Goal: Task Accomplishment & Management: Use online tool/utility

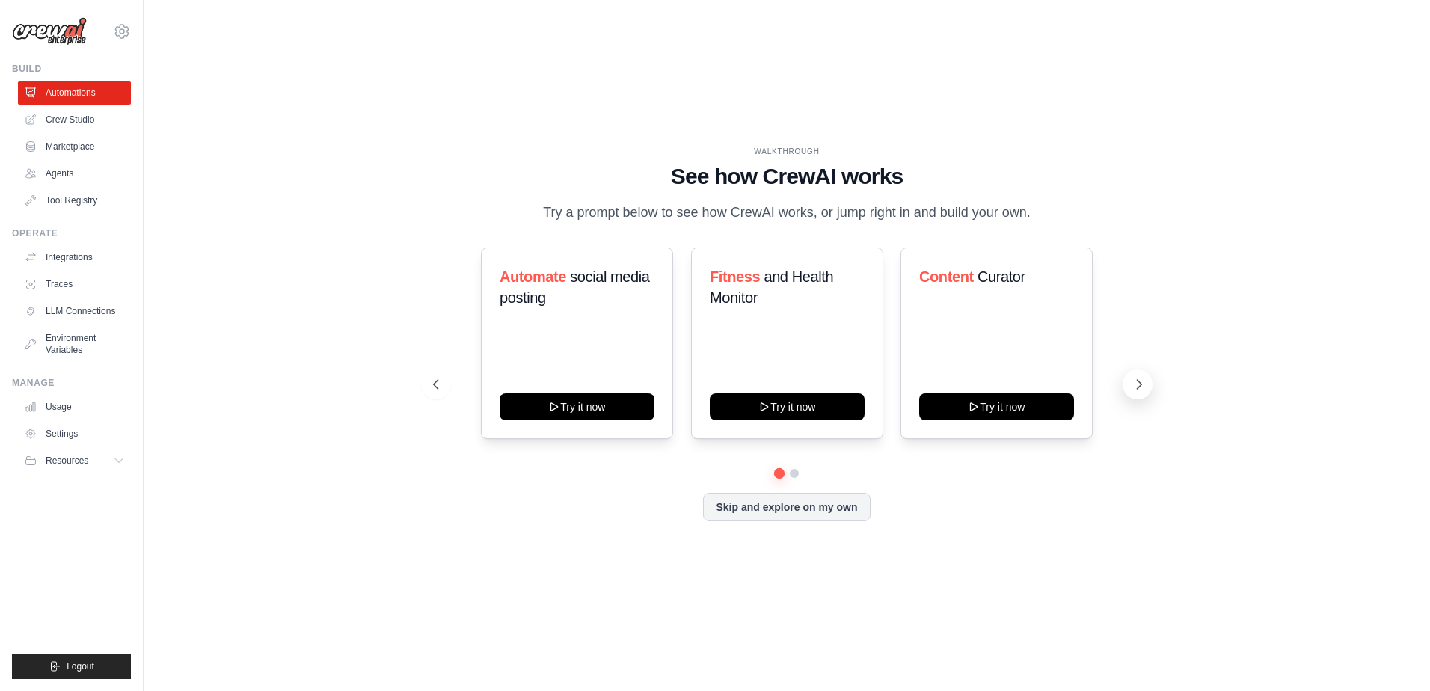
click at [1144, 381] on icon at bounding box center [1139, 384] width 15 height 15
click at [588, 412] on button "Try it now" at bounding box center [577, 405] width 155 height 27
click at [80, 120] on link "Crew Studio" at bounding box center [75, 120] width 113 height 24
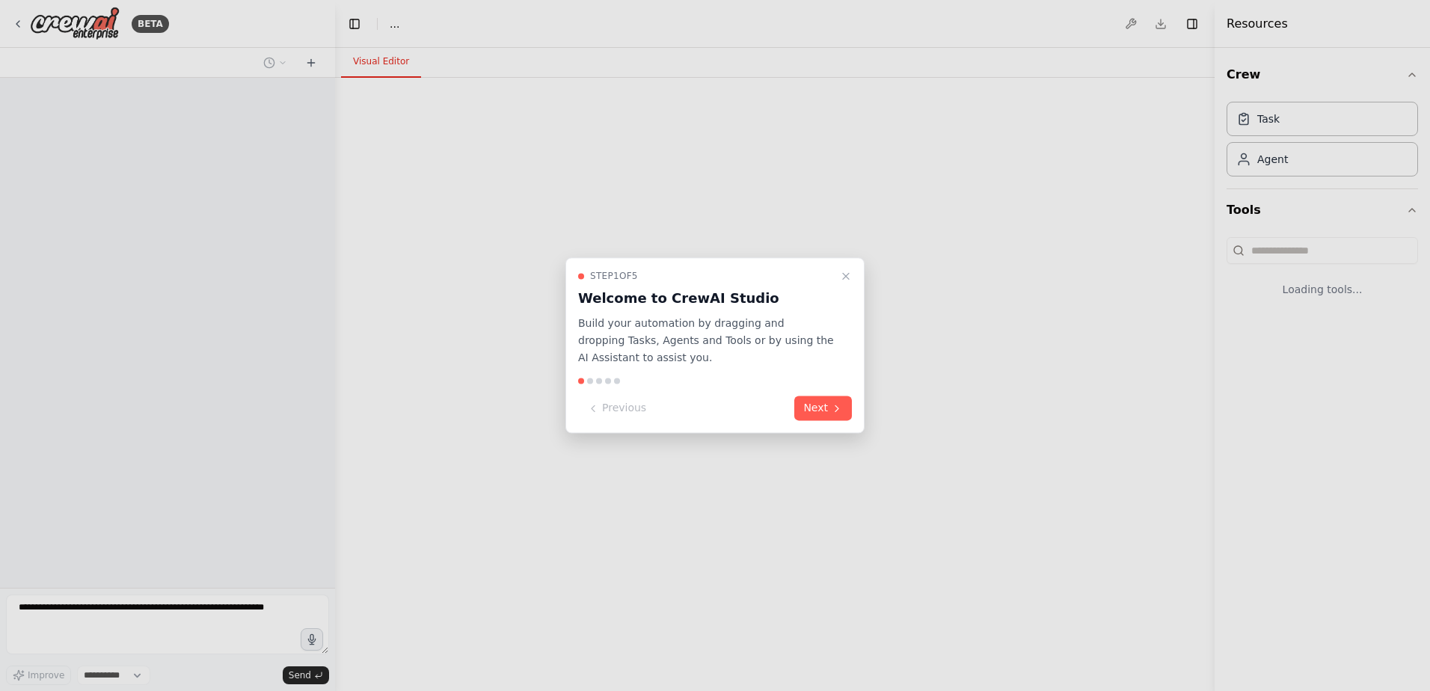
select select "****"
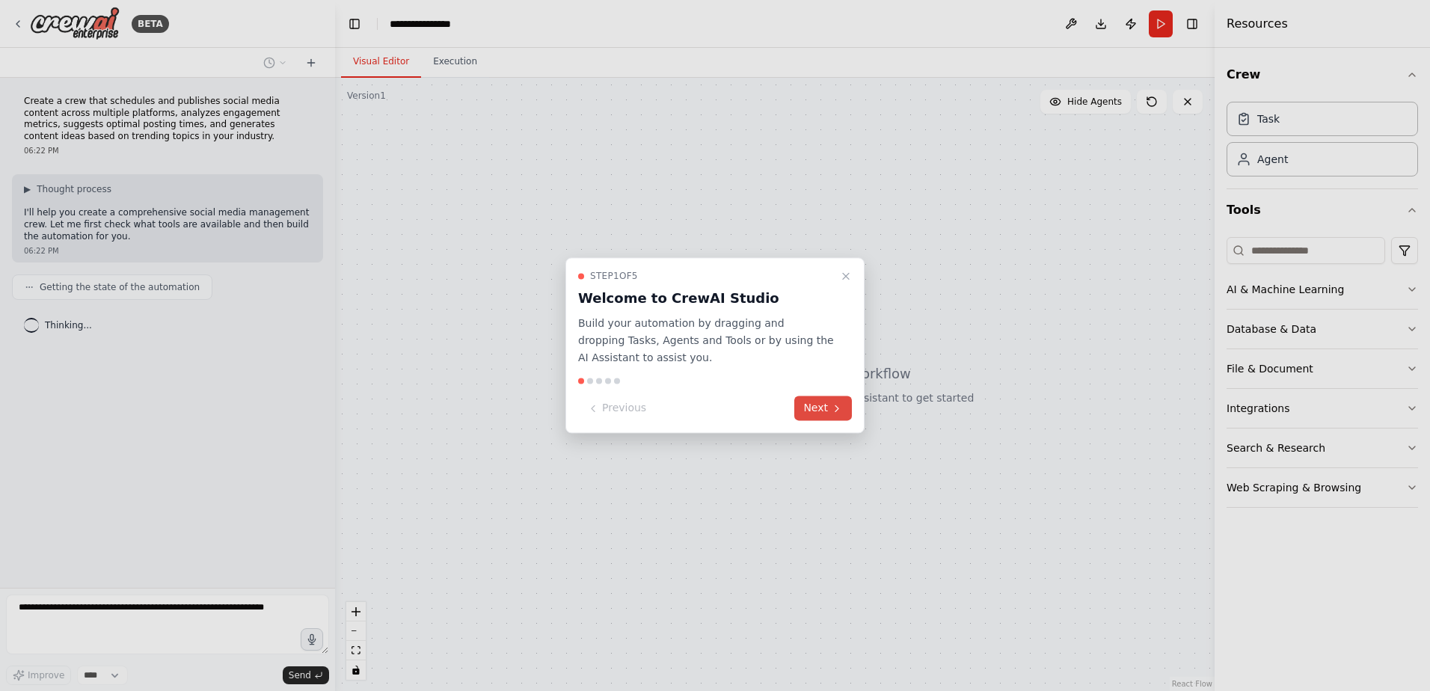
click at [828, 413] on button "Next" at bounding box center [823, 408] width 58 height 25
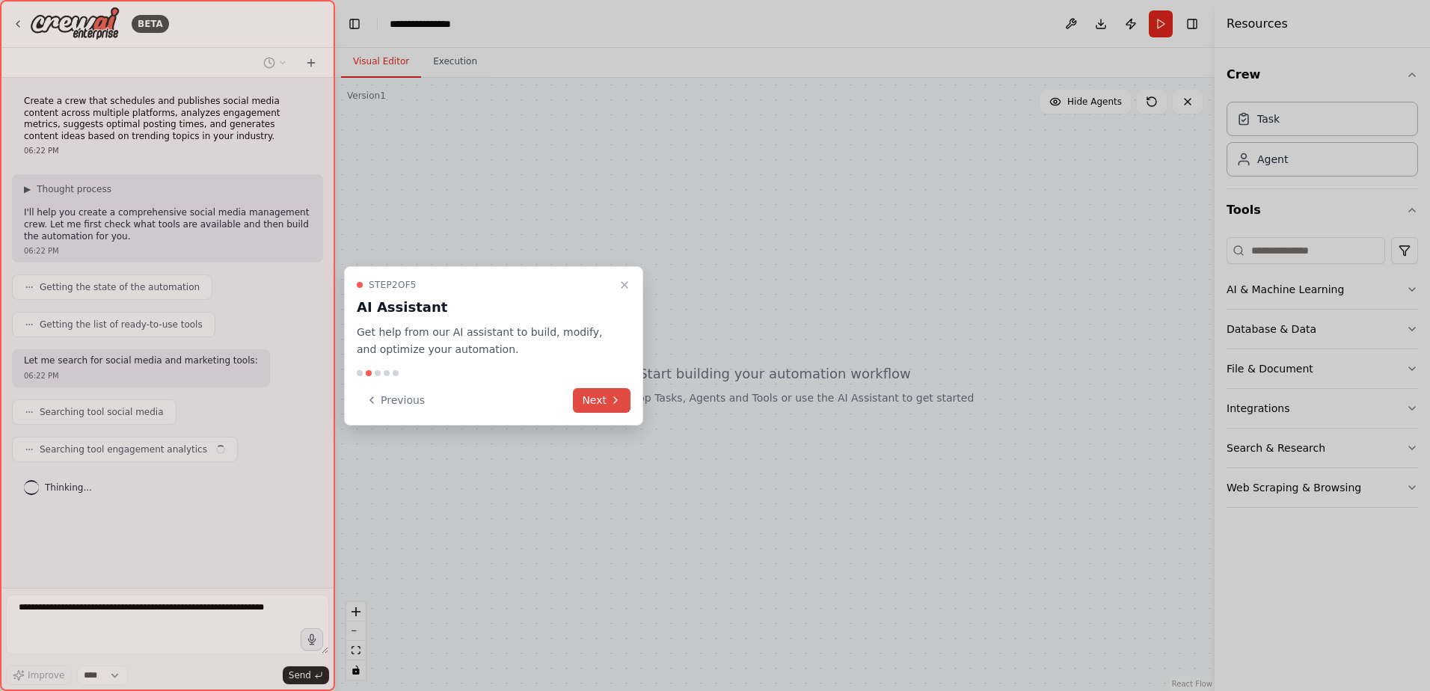
click at [617, 403] on icon at bounding box center [616, 400] width 12 height 12
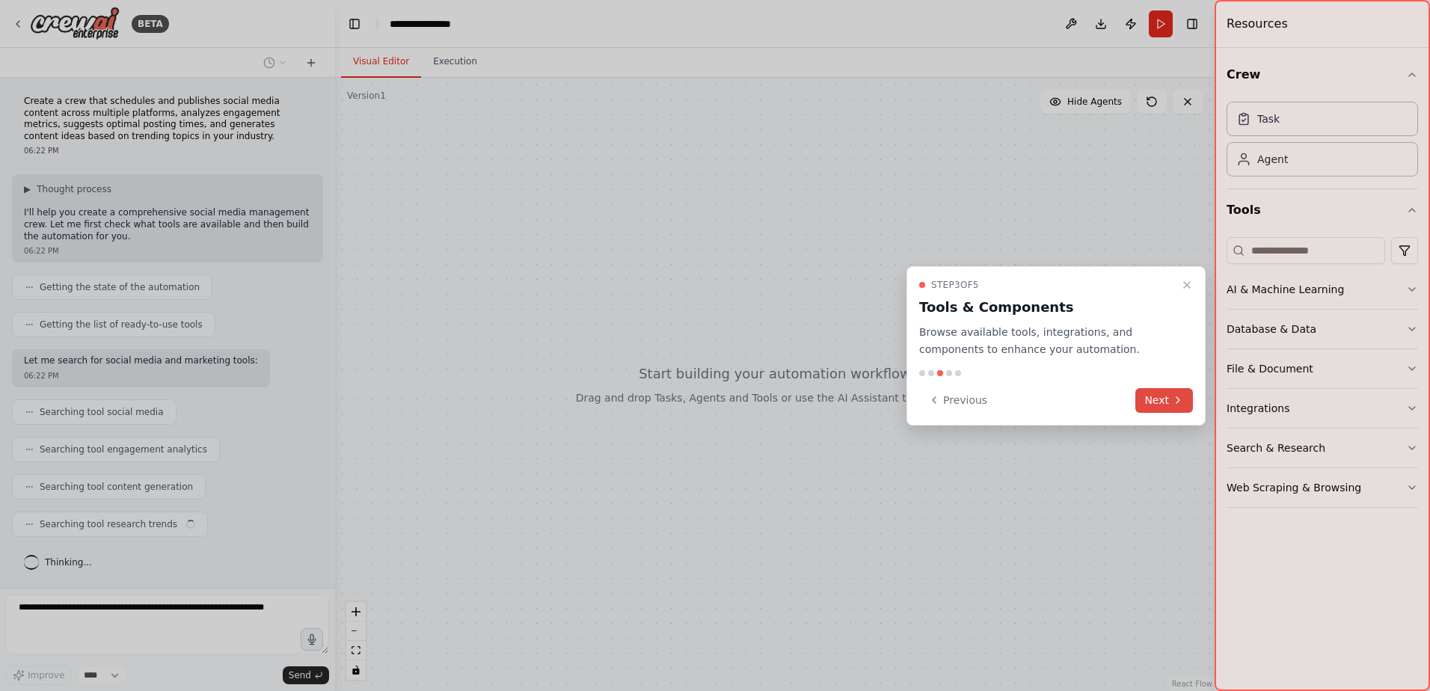
click at [1174, 406] on button "Next" at bounding box center [1164, 400] width 58 height 25
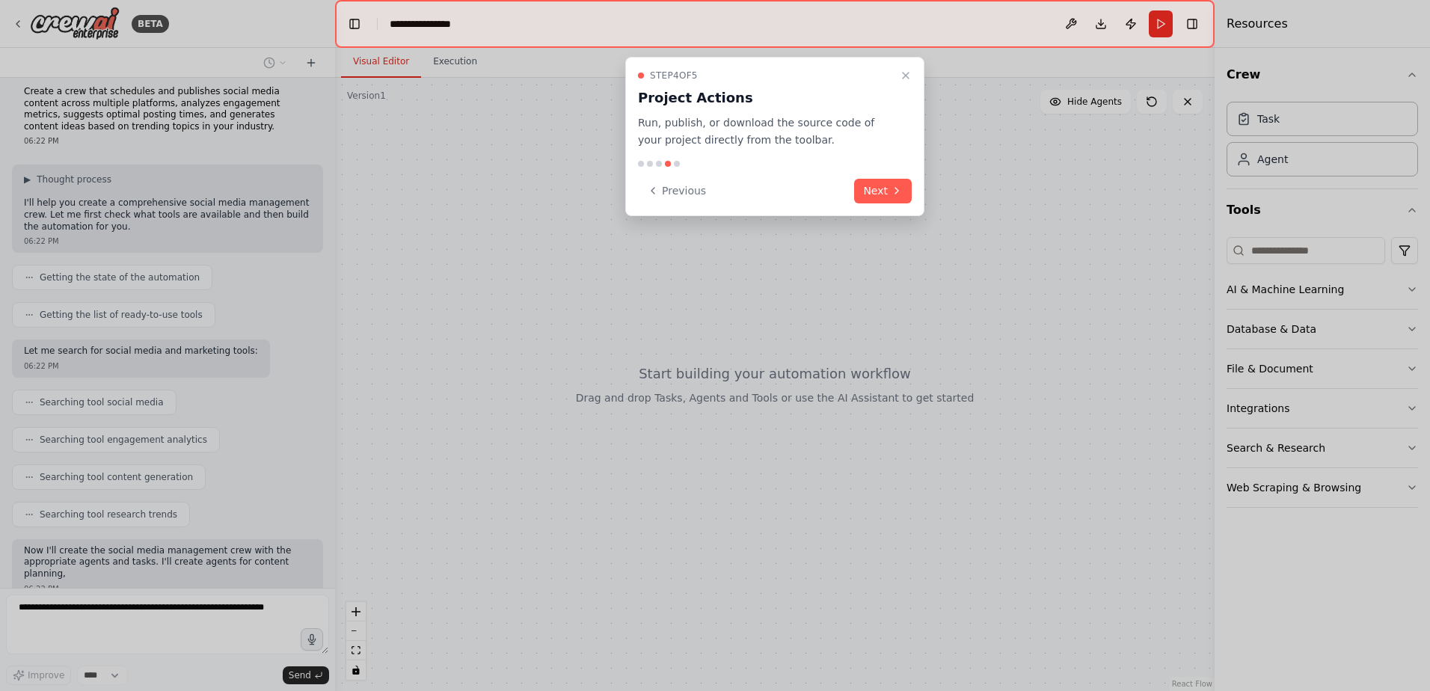
scroll to position [122, 0]
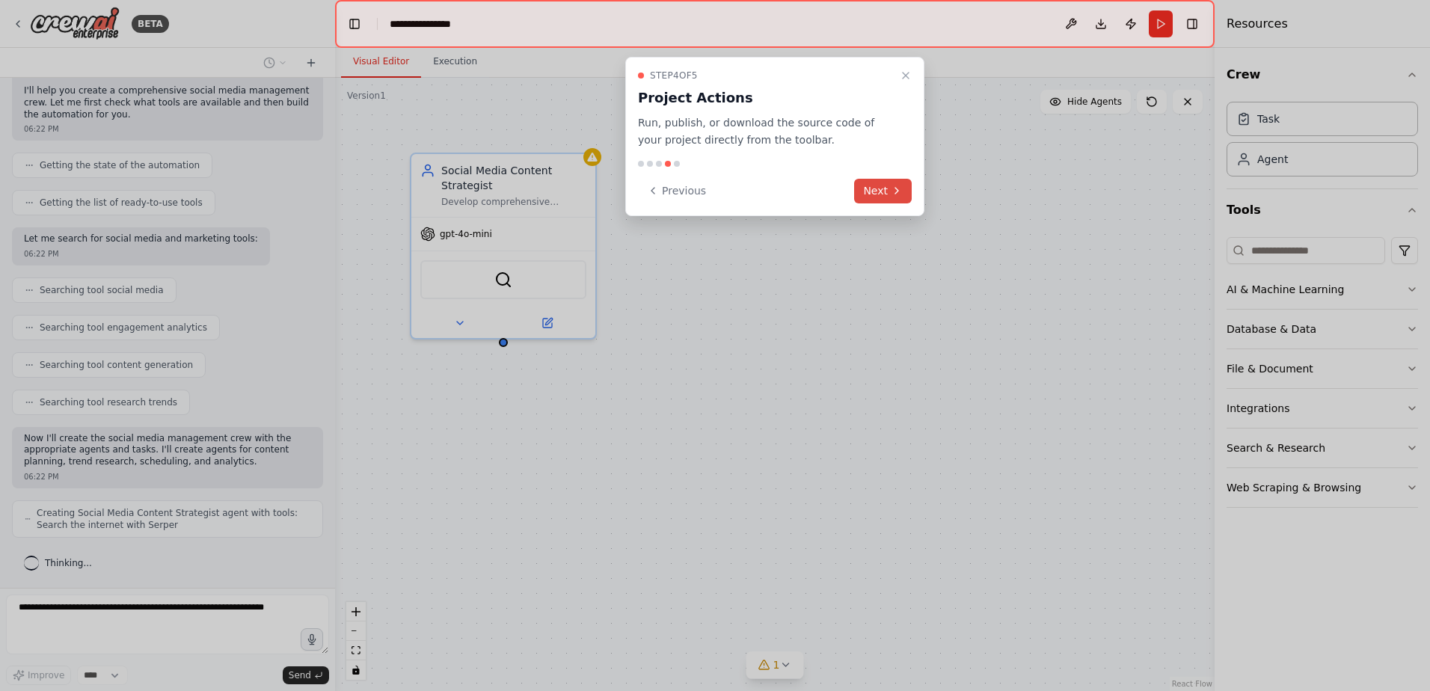
click at [898, 198] on button "Next" at bounding box center [883, 191] width 58 height 25
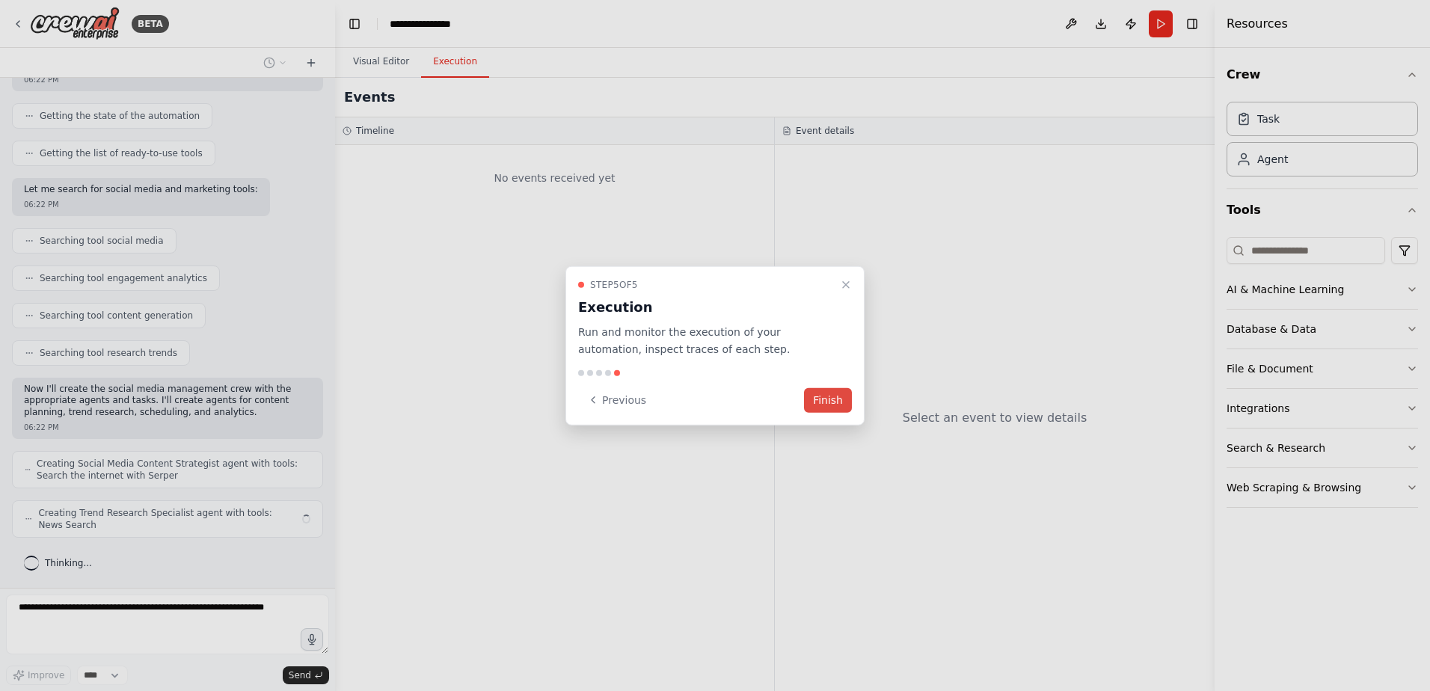
click at [830, 402] on button "Finish" at bounding box center [828, 399] width 48 height 25
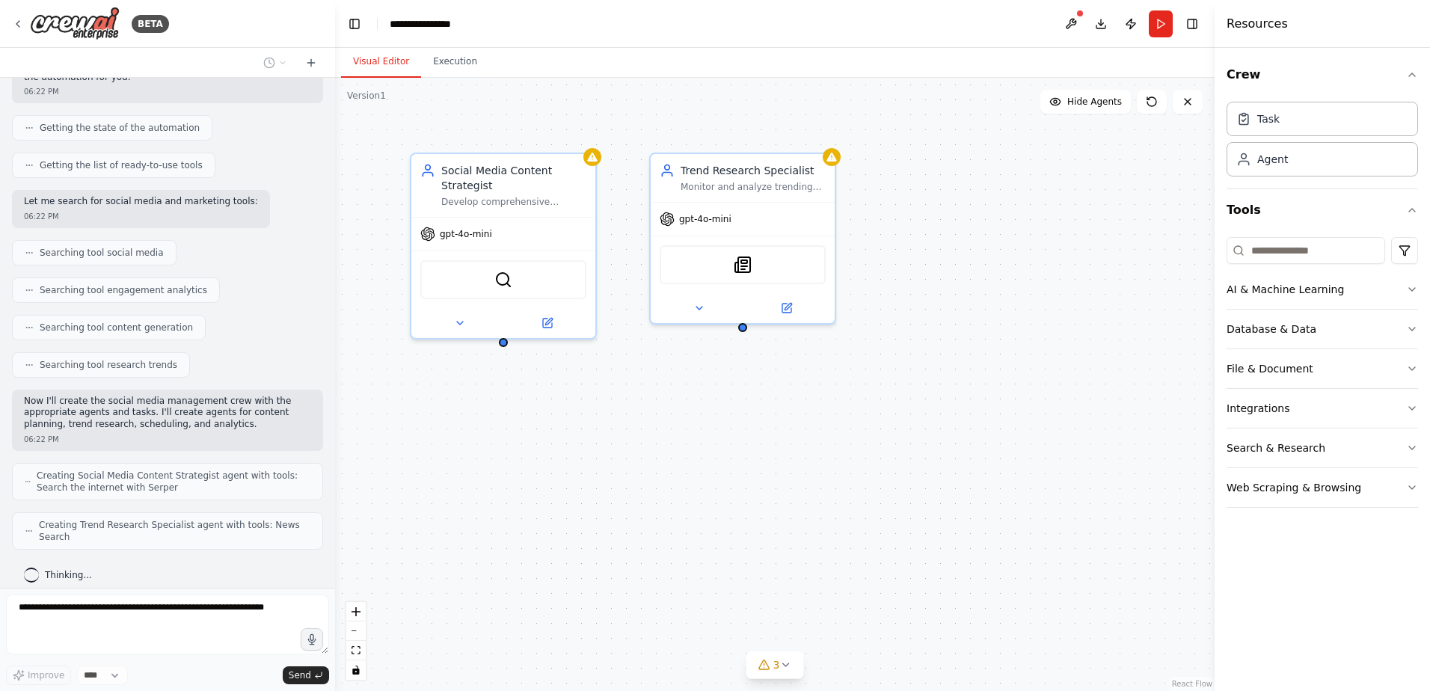
scroll to position [197, 0]
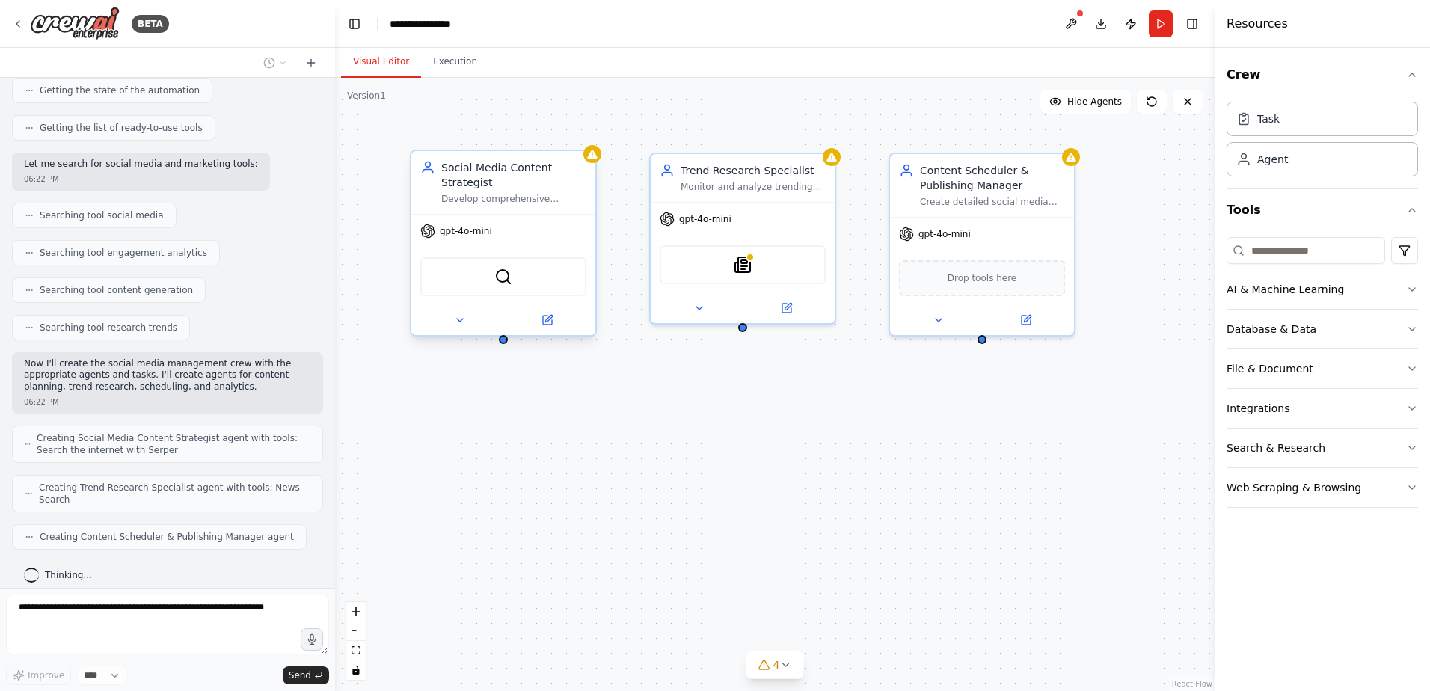
click at [455, 331] on div at bounding box center [503, 320] width 184 height 30
click at [461, 322] on icon at bounding box center [460, 320] width 12 height 12
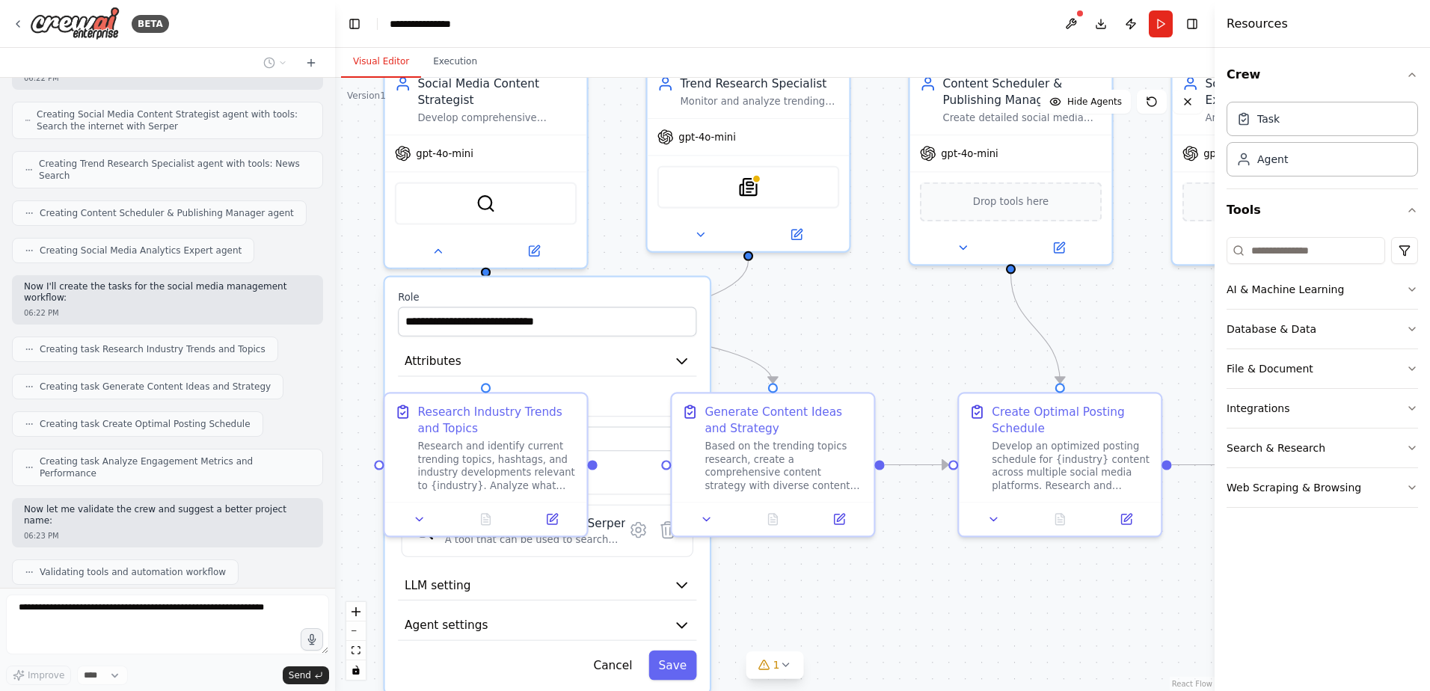
scroll to position [558, 0]
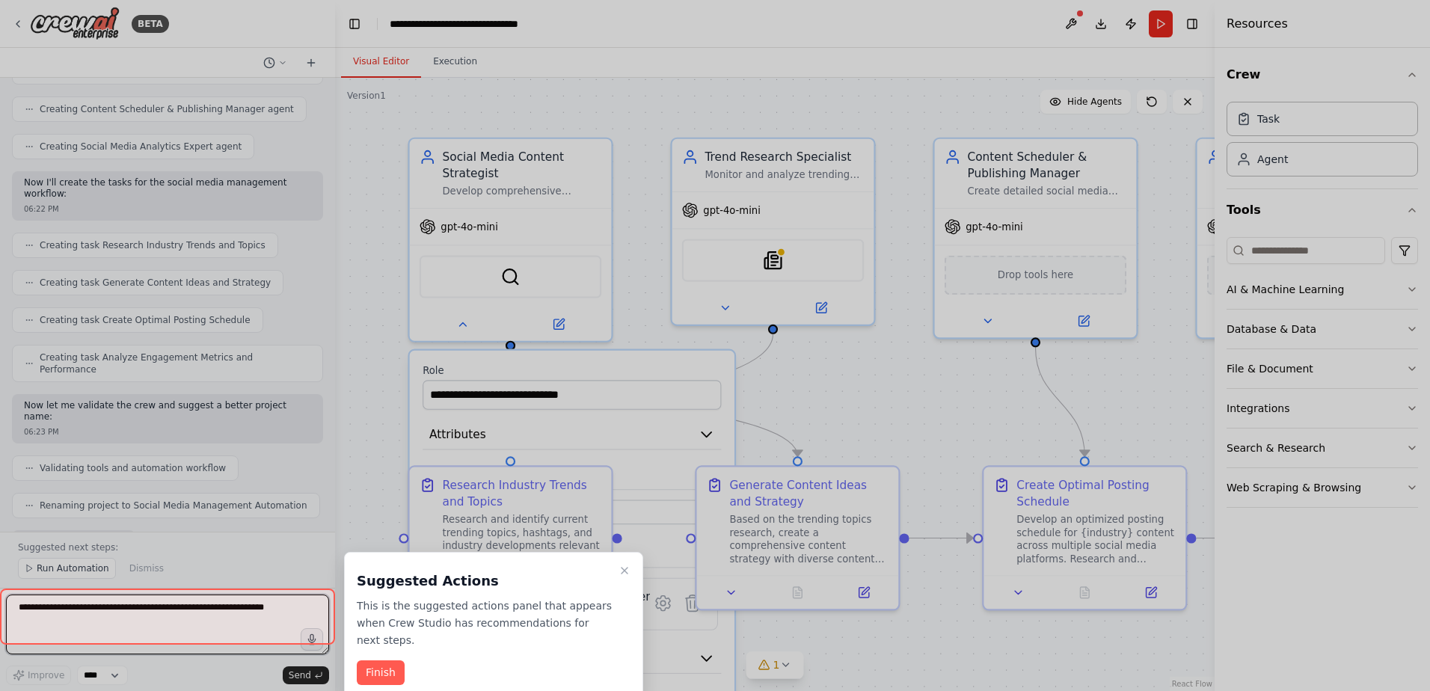
drag, startPoint x: 690, startPoint y: 418, endPoint x: 874, endPoint y: 591, distance: 251.8
click at [883, 635] on div "BETA Create a crew that schedules and publishes social media content across mul…" at bounding box center [715, 345] width 1430 height 691
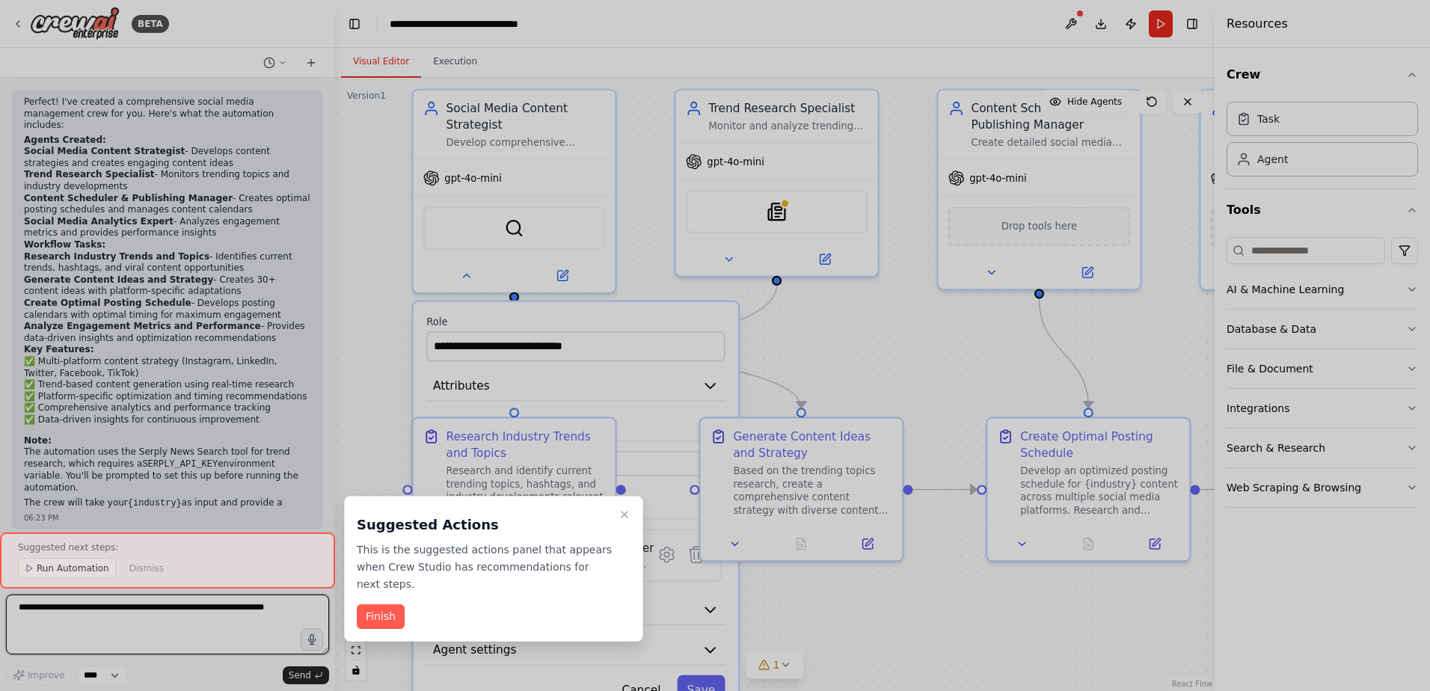
scroll to position [1076, 0]
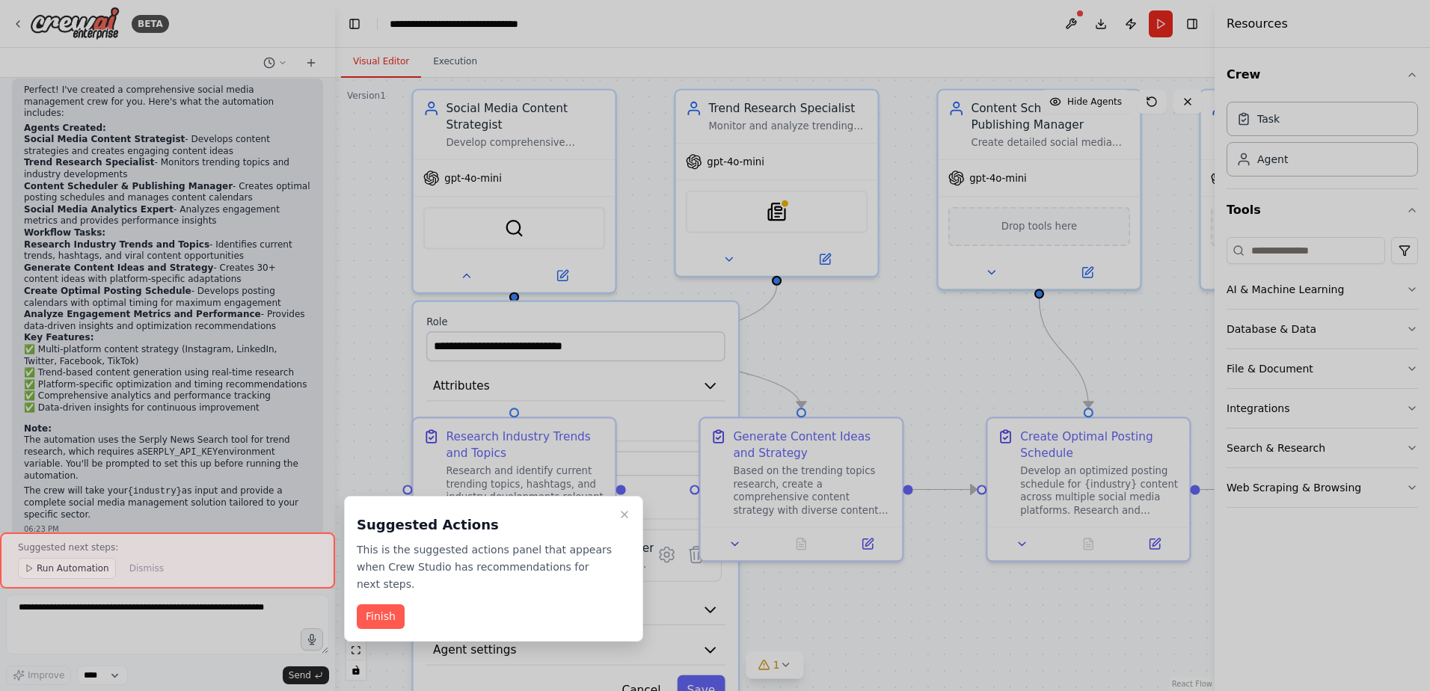
click at [34, 568] on div at bounding box center [167, 561] width 335 height 56
click at [379, 604] on button "Finish" at bounding box center [381, 616] width 48 height 25
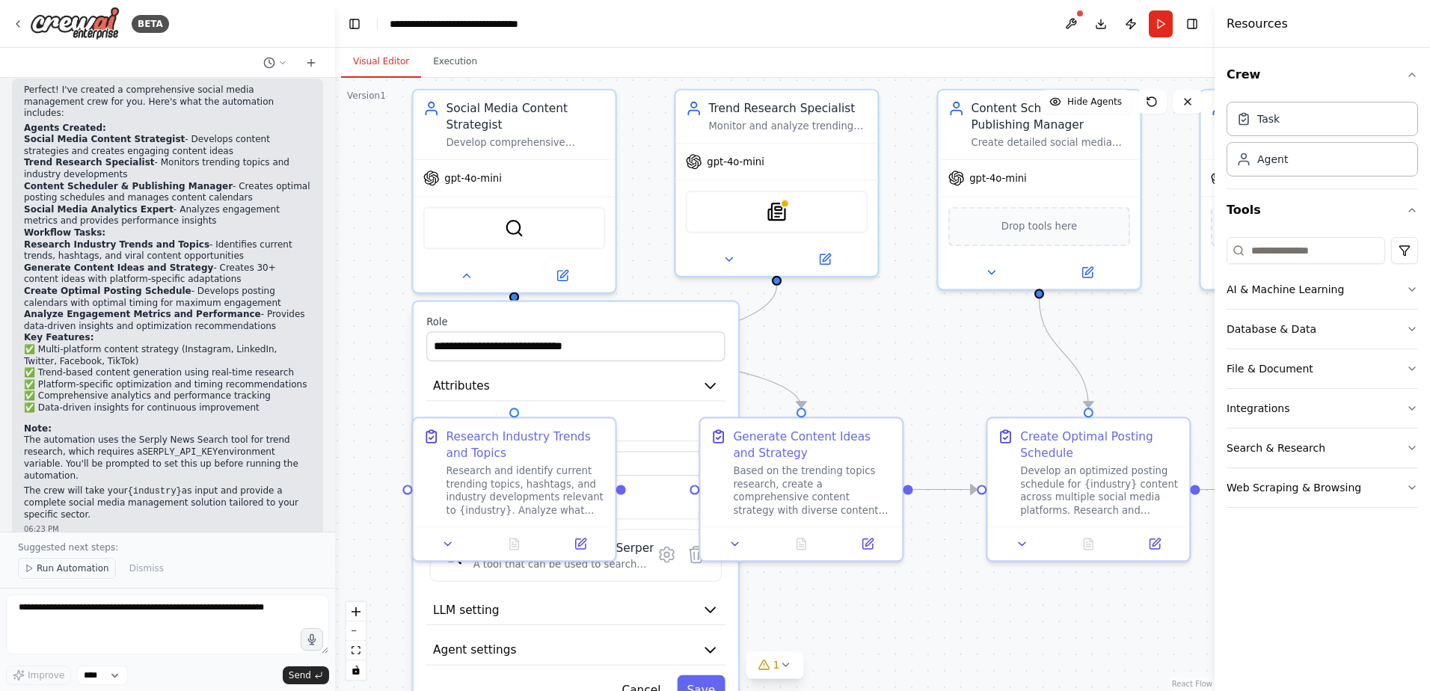
click at [53, 565] on span "Run Automation" at bounding box center [73, 568] width 73 height 12
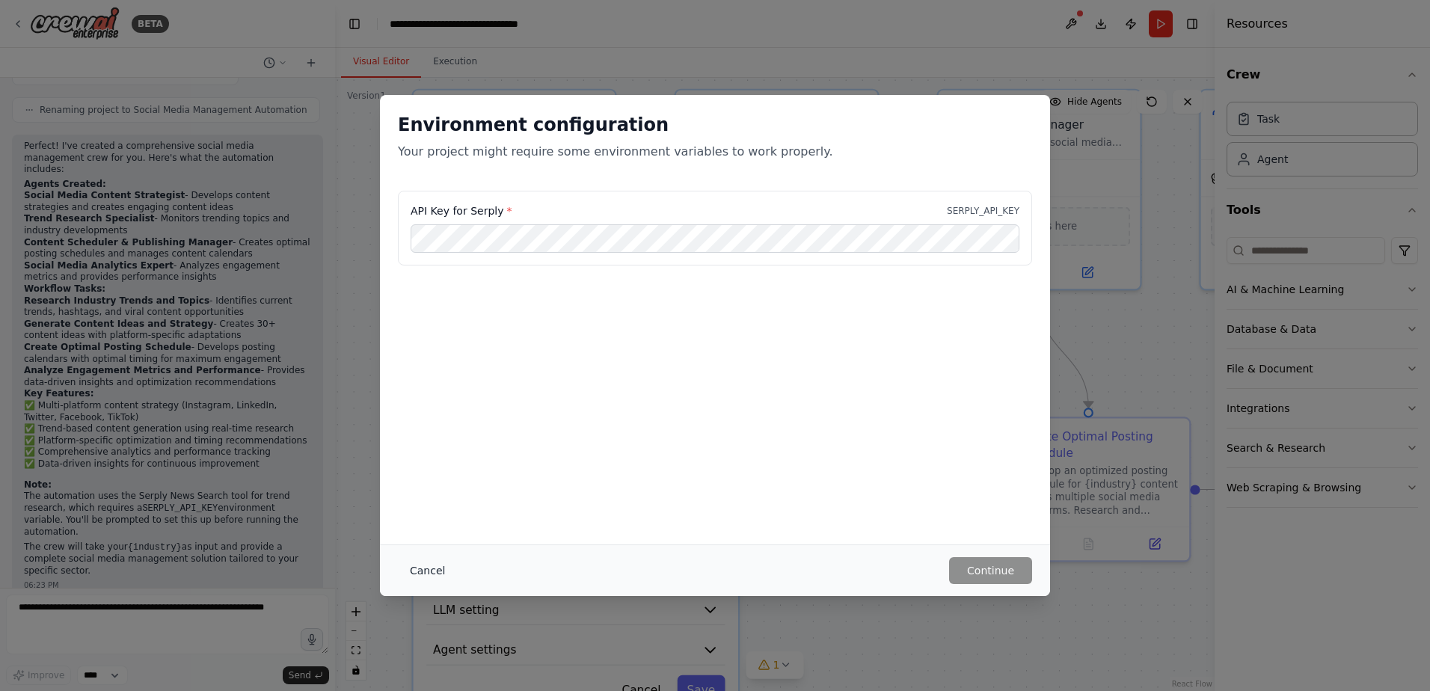
click at [426, 569] on button "Cancel" at bounding box center [427, 570] width 59 height 27
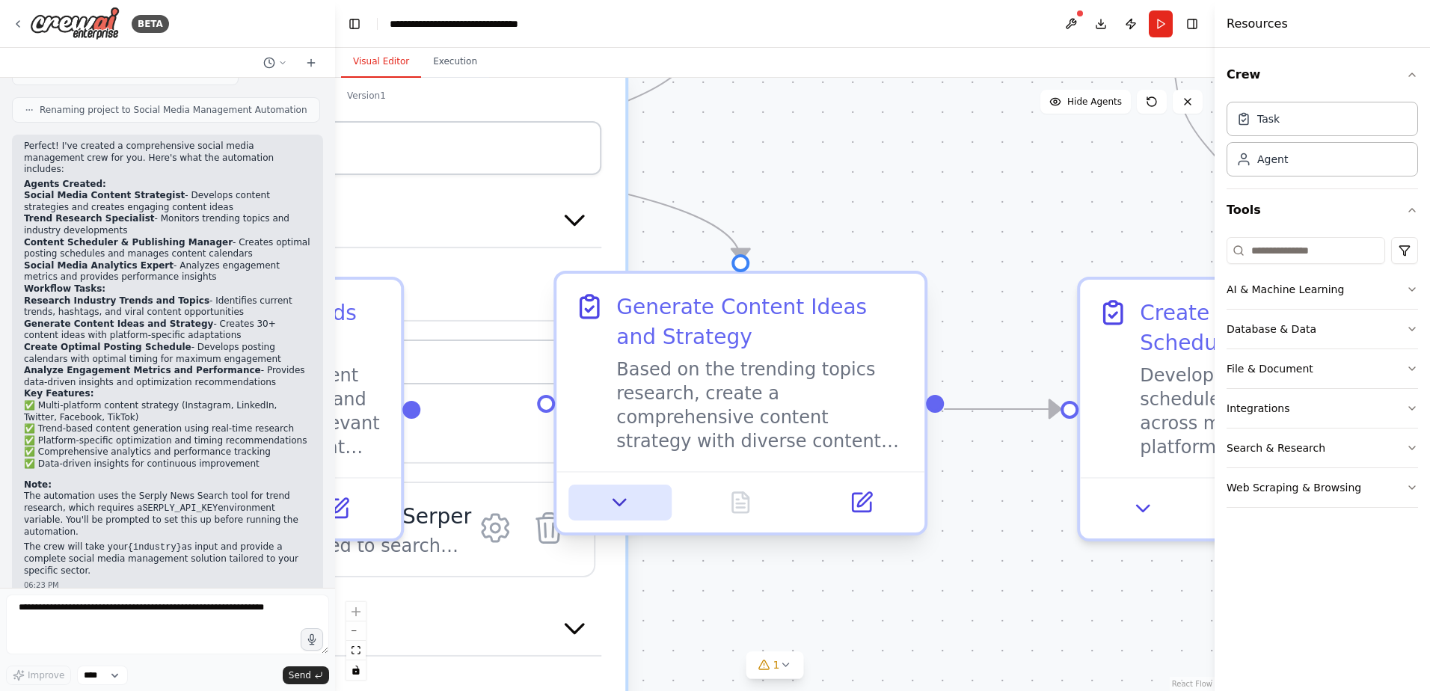
click at [619, 513] on icon at bounding box center [620, 503] width 24 height 24
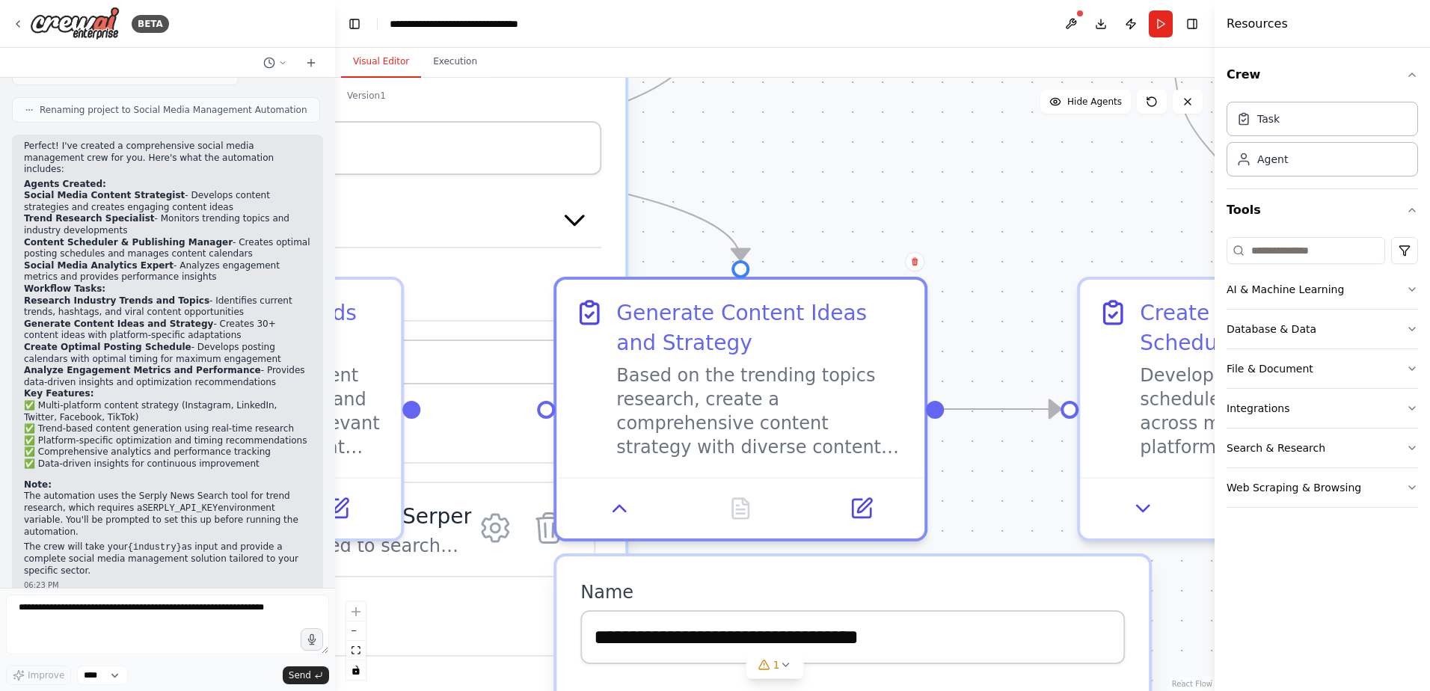
click at [1026, 194] on div ".deletable-edge-delete-btn { width: 20px; height: 20px; border: 0px solid #ffff…" at bounding box center [775, 384] width 880 height 613
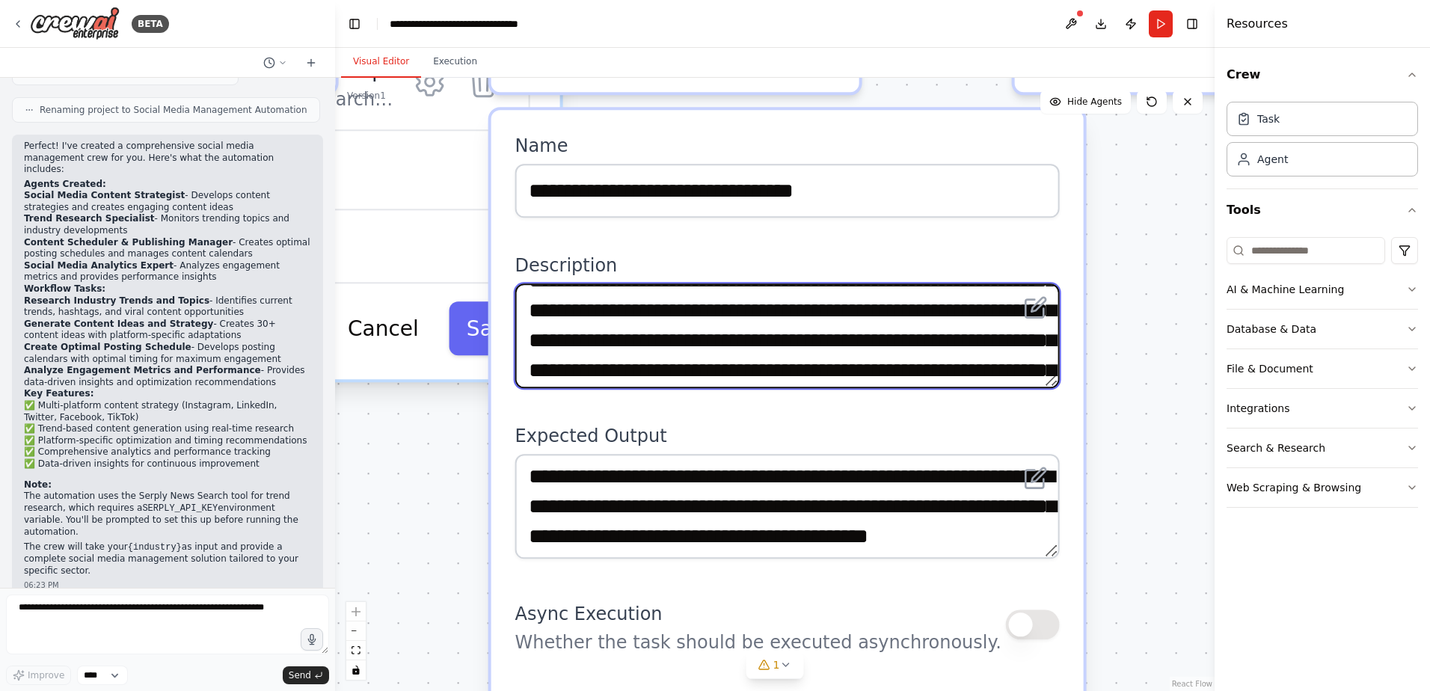
scroll to position [30, 0]
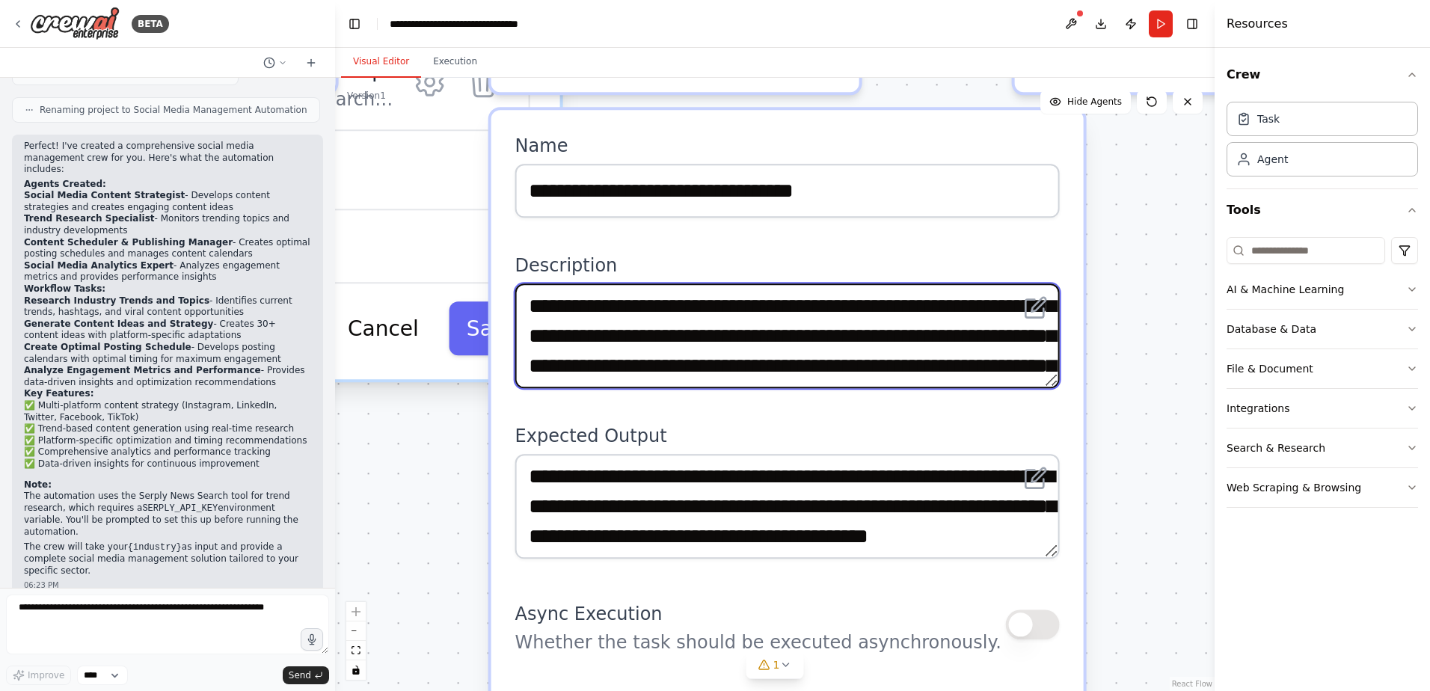
click at [623, 299] on textarea "**********" at bounding box center [787, 335] width 544 height 105
click at [620, 306] on textarea "**********" at bounding box center [787, 335] width 544 height 105
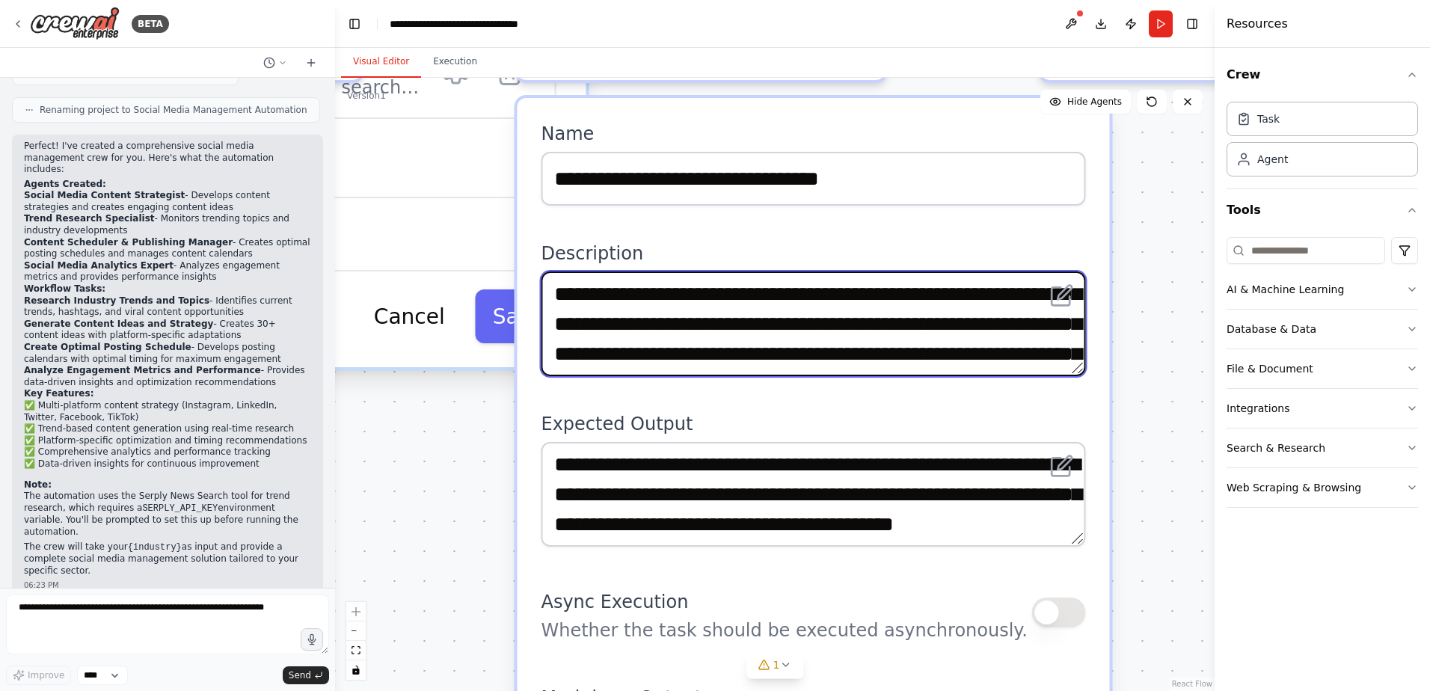
type textarea "**********"
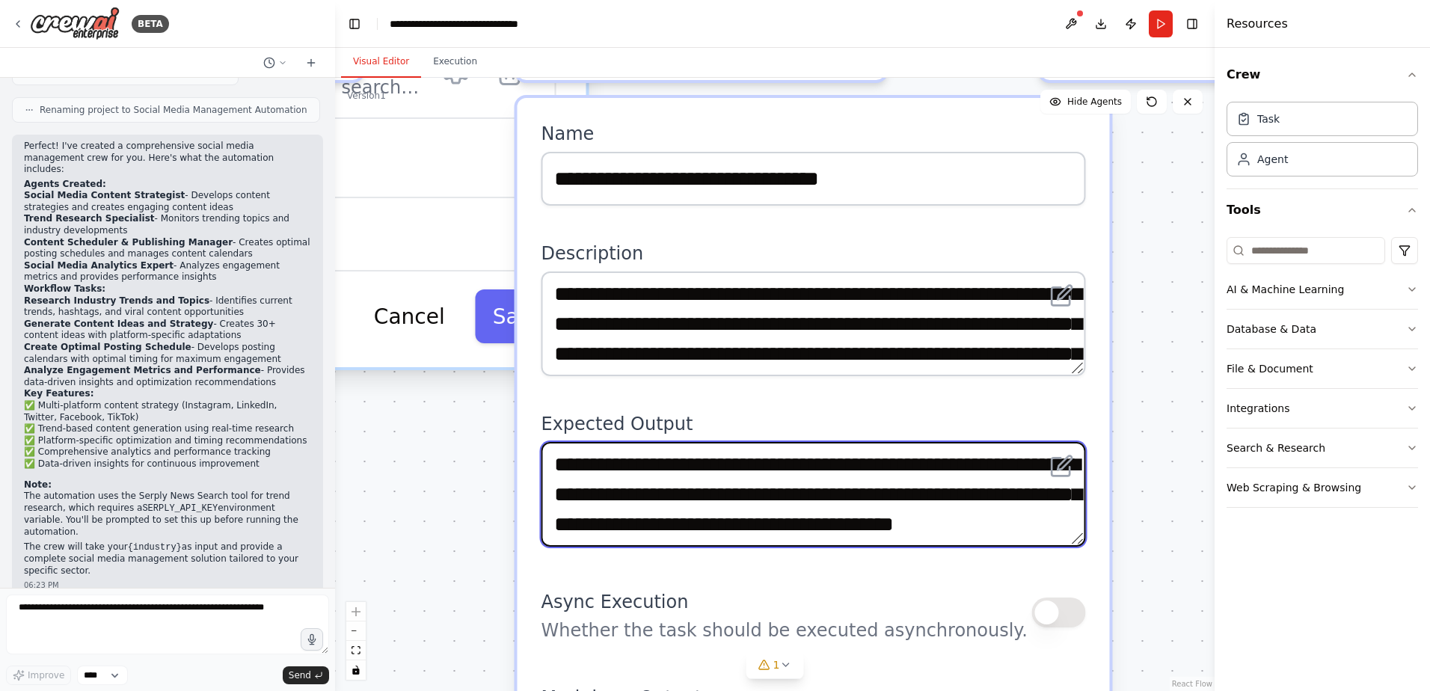
click at [856, 528] on textarea "**********" at bounding box center [813, 494] width 544 height 105
type textarea "**********"
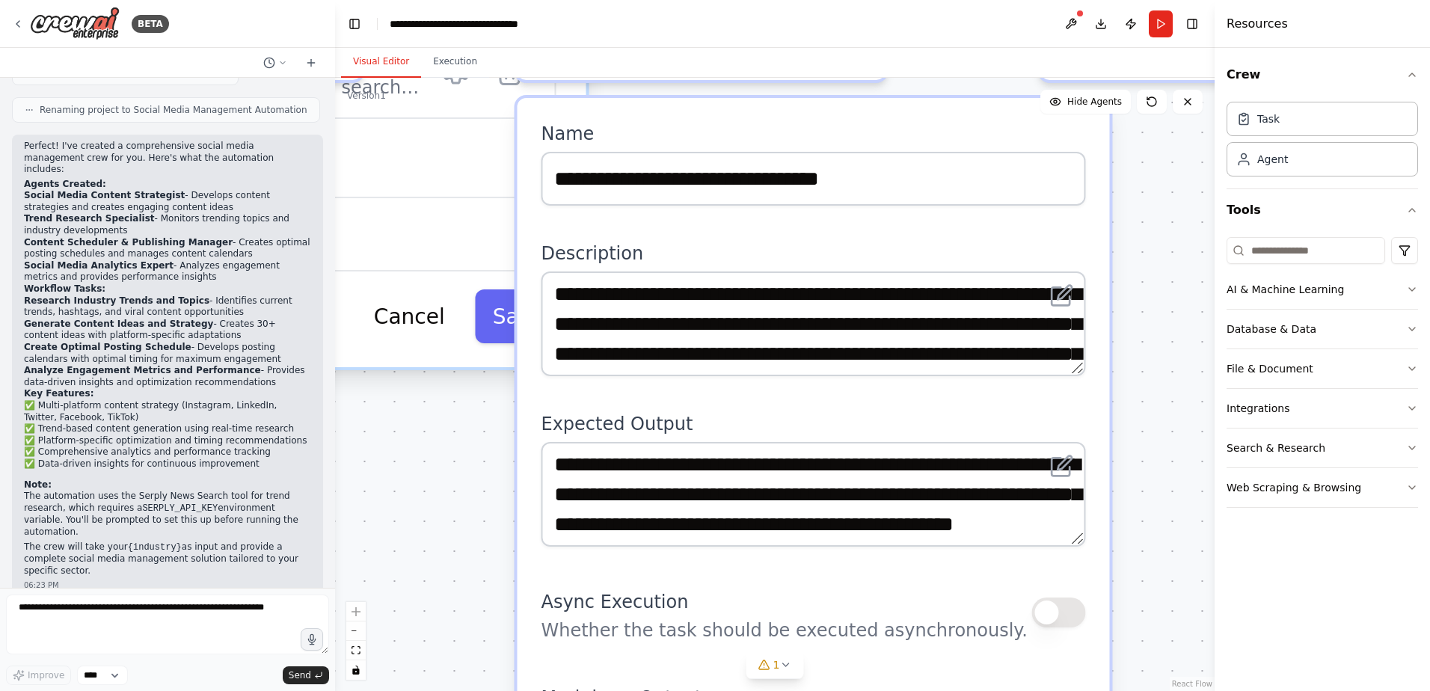
click at [1164, 467] on div ".deletable-edge-delete-btn { width: 20px; height: 20px; border: 0px solid #ffff…" at bounding box center [775, 384] width 880 height 613
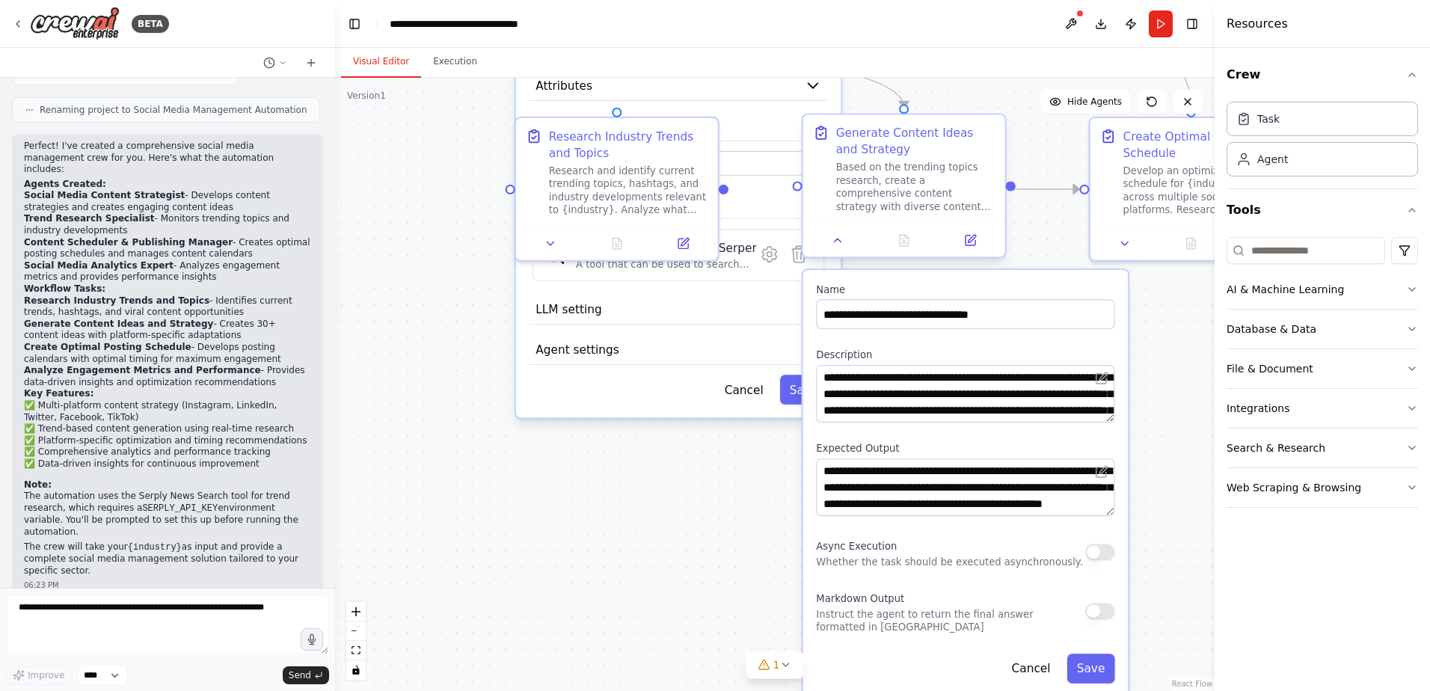
click at [920, 176] on div "Based on the trending topics research, create a comprehensive content strategy …" at bounding box center [915, 187] width 159 height 52
click at [834, 248] on button at bounding box center [838, 239] width 56 height 19
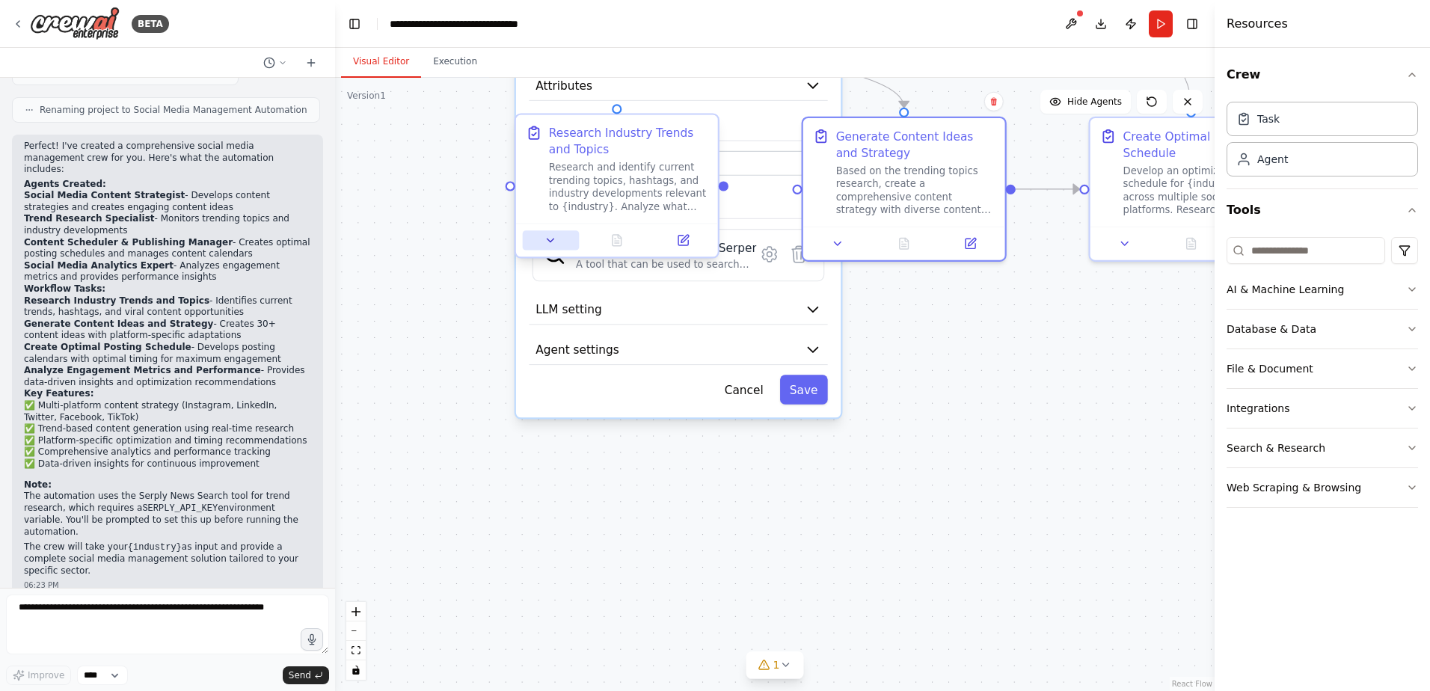
click at [553, 242] on icon at bounding box center [550, 240] width 13 height 13
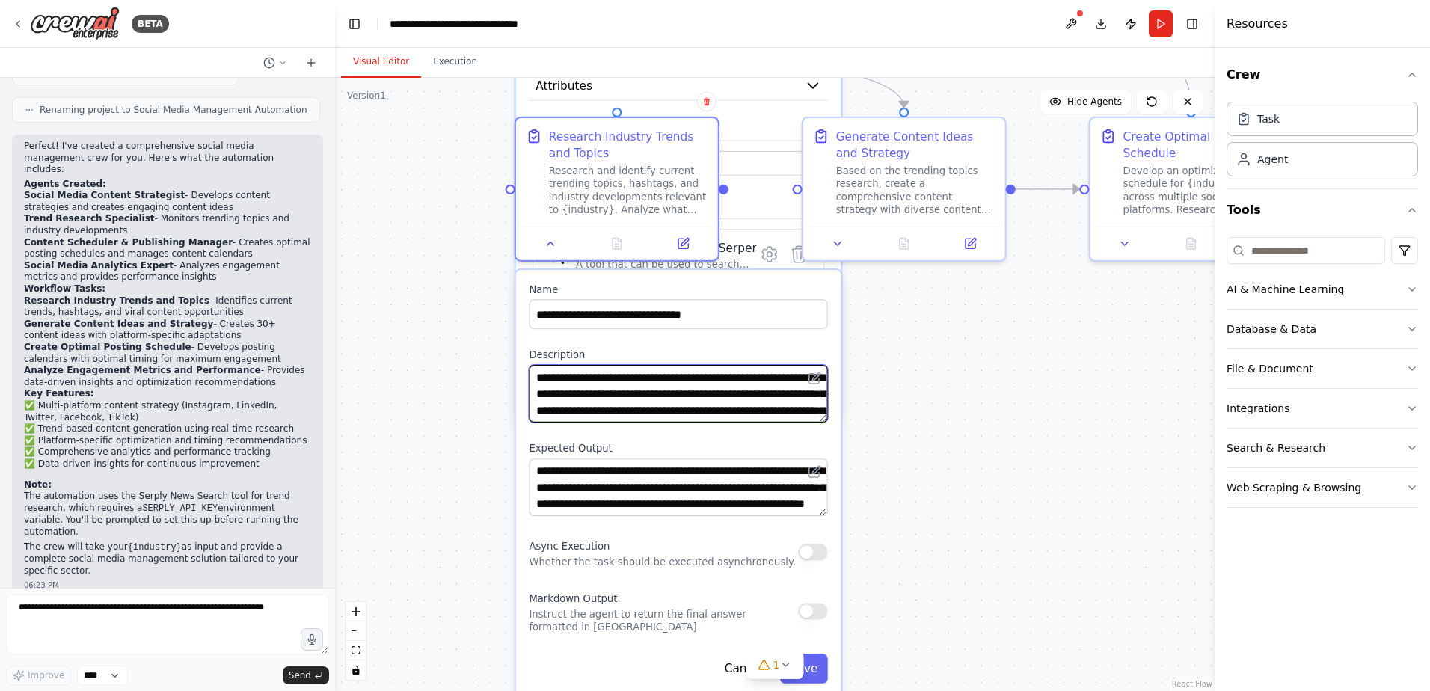
click at [540, 407] on textarea "**********" at bounding box center [678, 394] width 298 height 58
type textarea "**********"
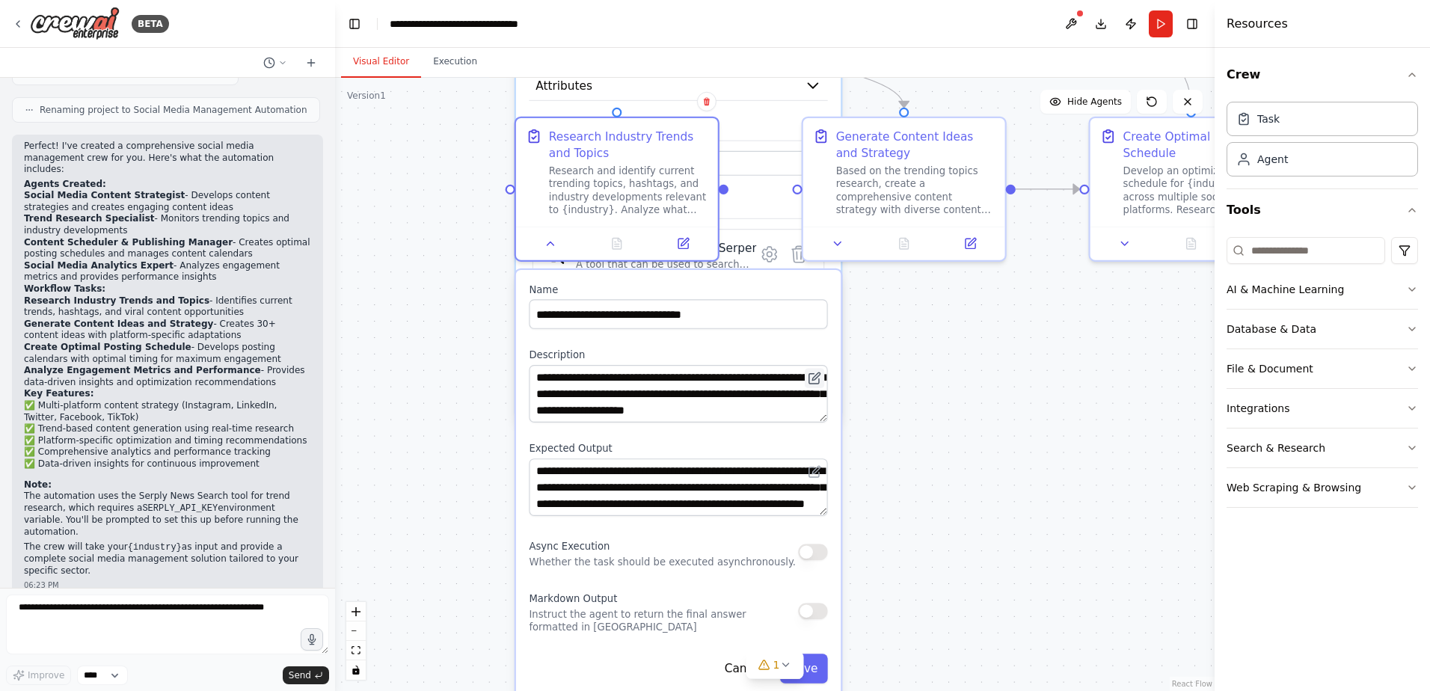
click at [824, 378] on button at bounding box center [814, 378] width 19 height 19
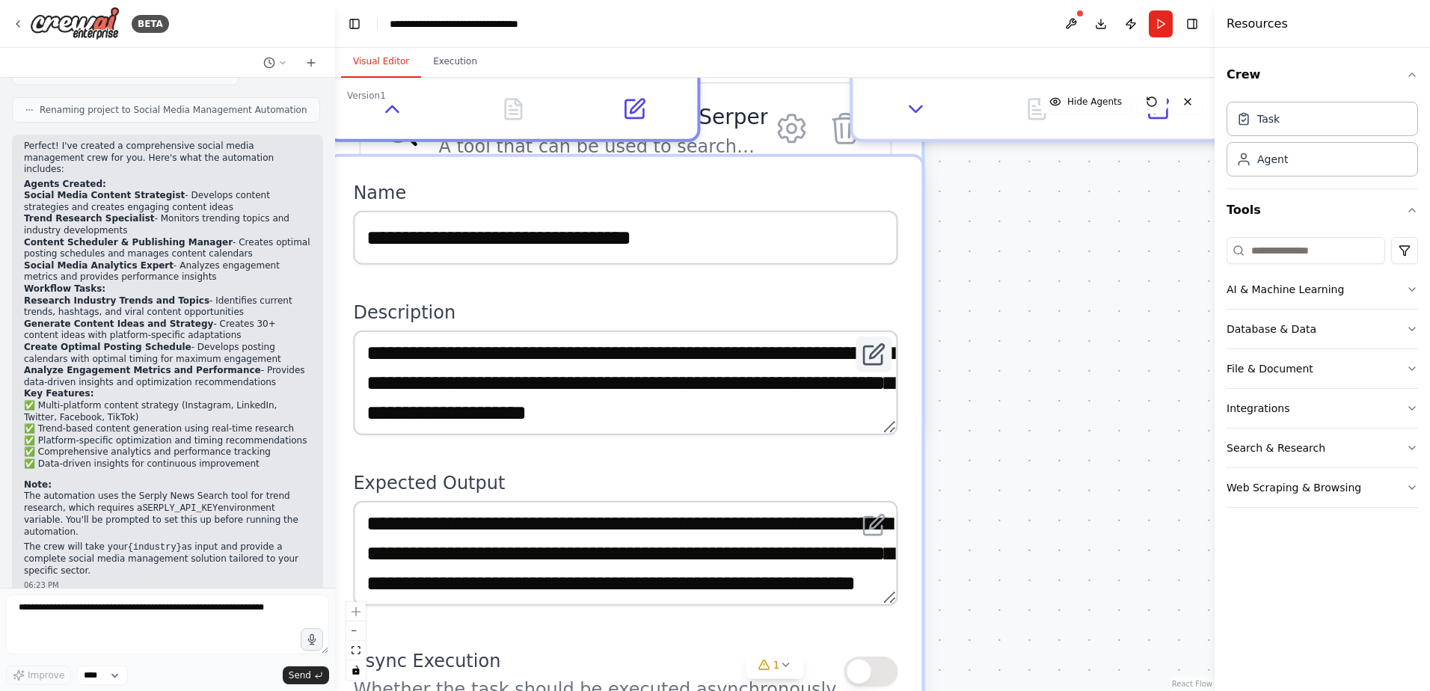
click at [888, 349] on button at bounding box center [874, 355] width 36 height 36
click at [890, 350] on button at bounding box center [874, 355] width 36 height 36
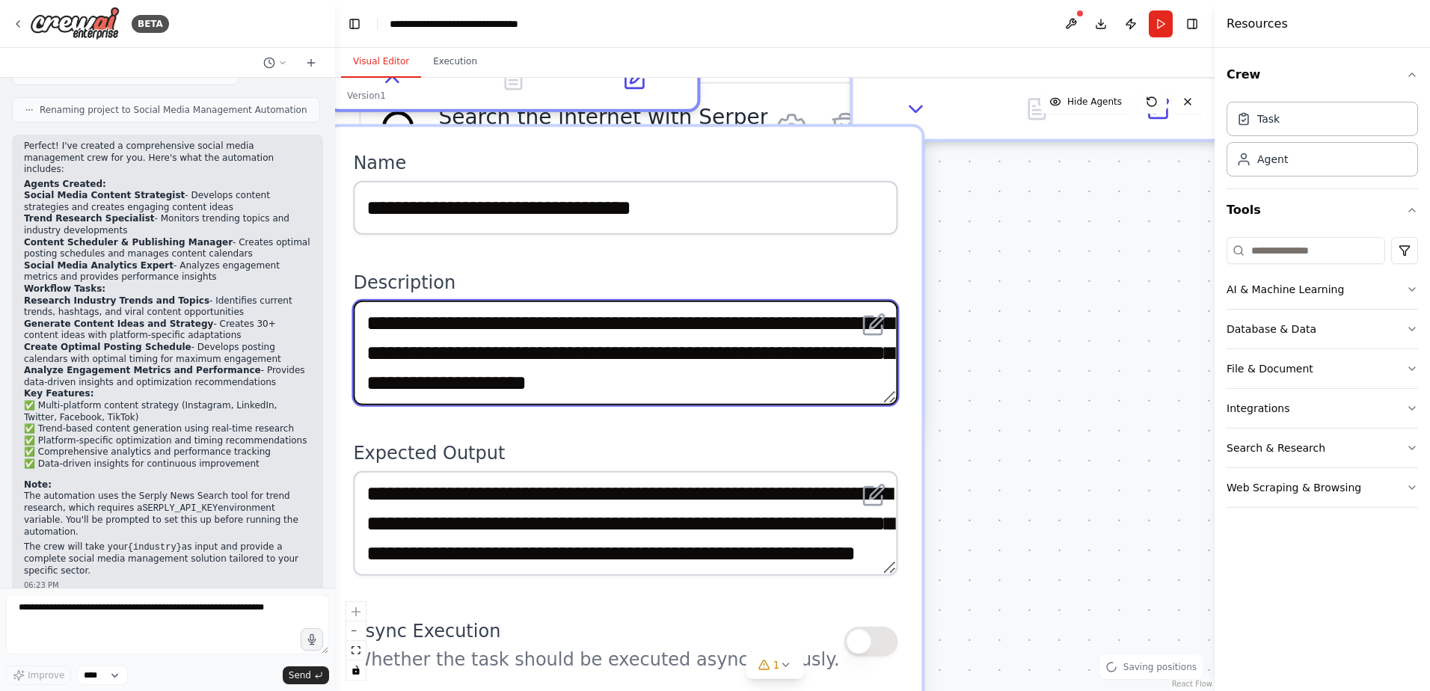
click at [754, 366] on textarea "**********" at bounding box center [625, 353] width 544 height 105
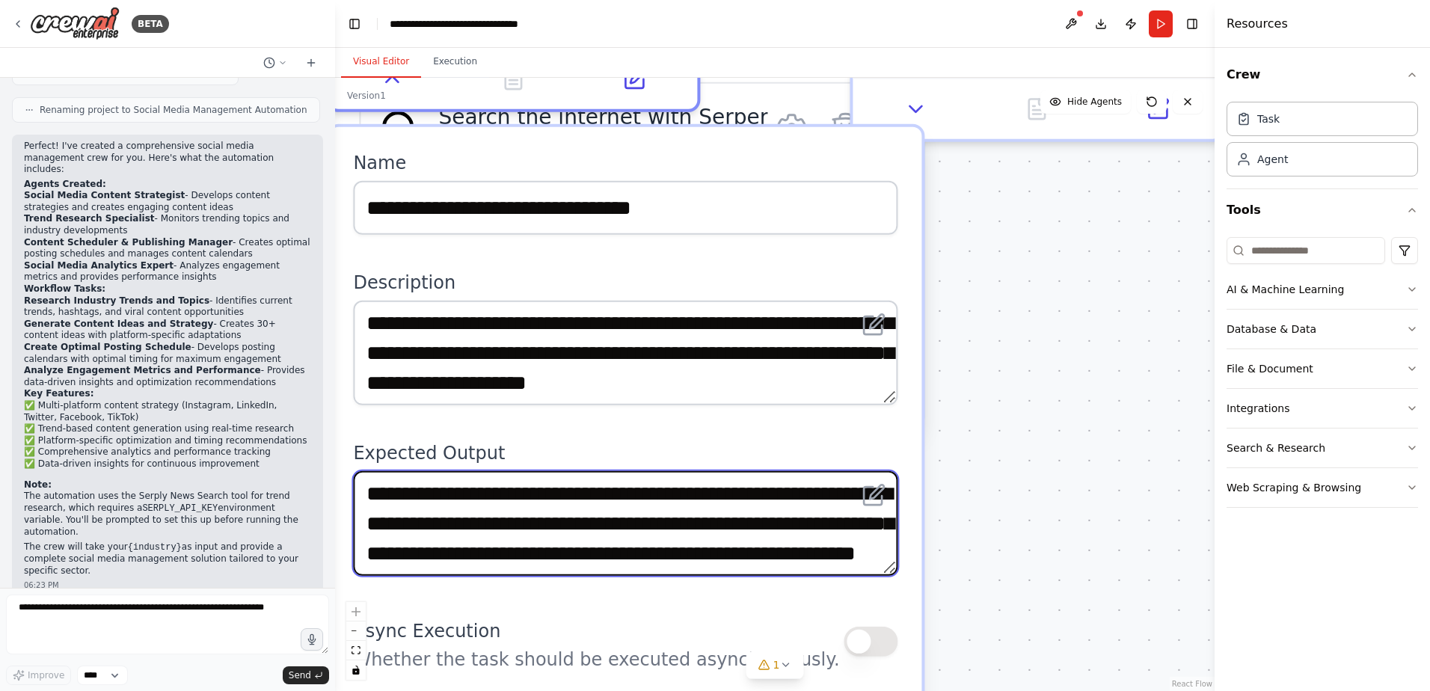
click at [636, 518] on textarea "**********" at bounding box center [625, 523] width 544 height 105
type textarea "**********"
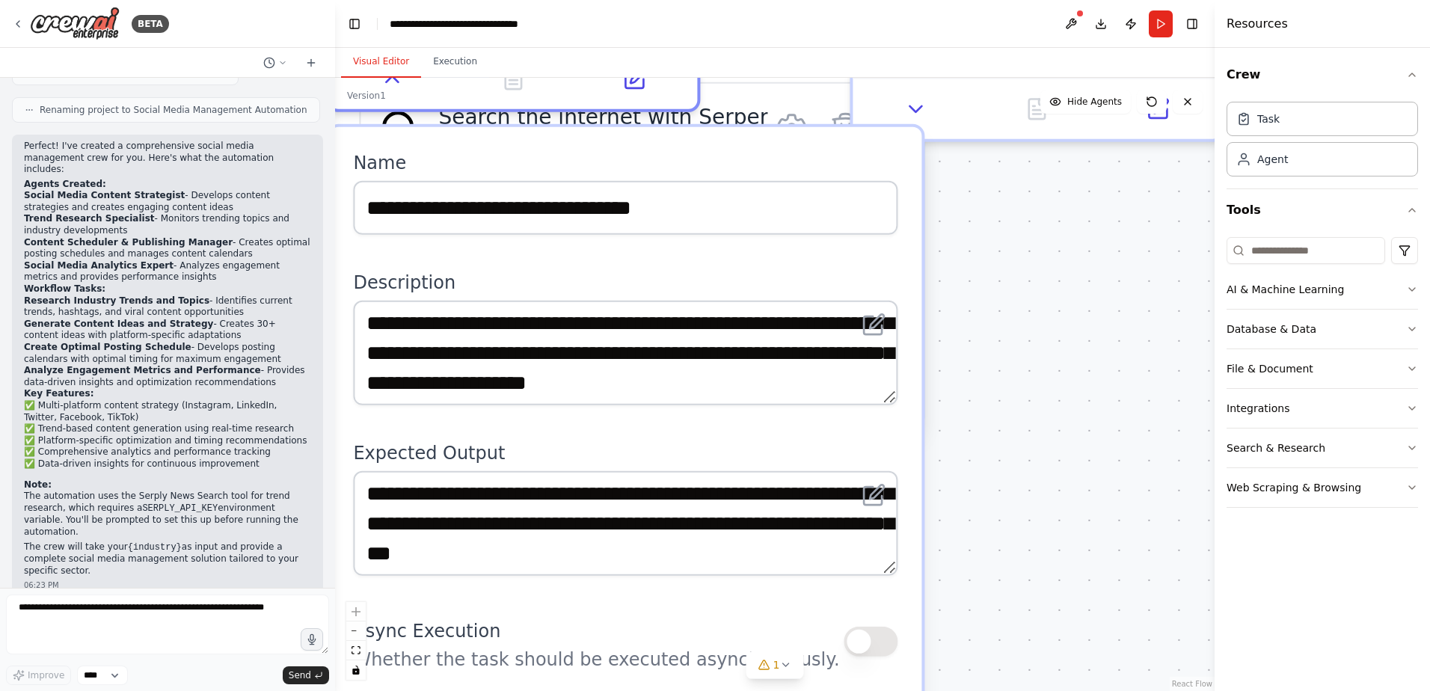
click at [998, 640] on div ".deletable-edge-delete-btn { width: 20px; height: 20px; border: 0px solid #ffff…" at bounding box center [775, 384] width 880 height 613
click at [387, 90] on button at bounding box center [392, 73] width 102 height 36
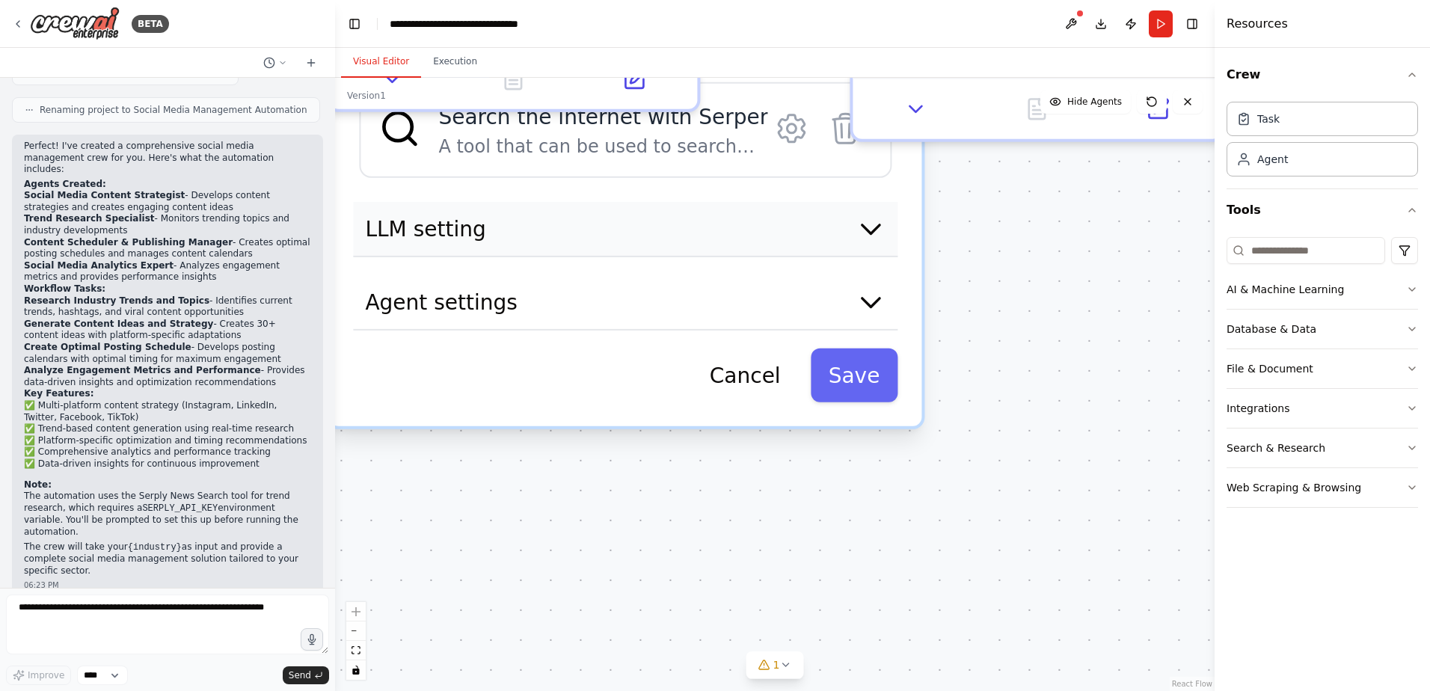
click at [872, 233] on icon "button" at bounding box center [870, 229] width 17 height 9
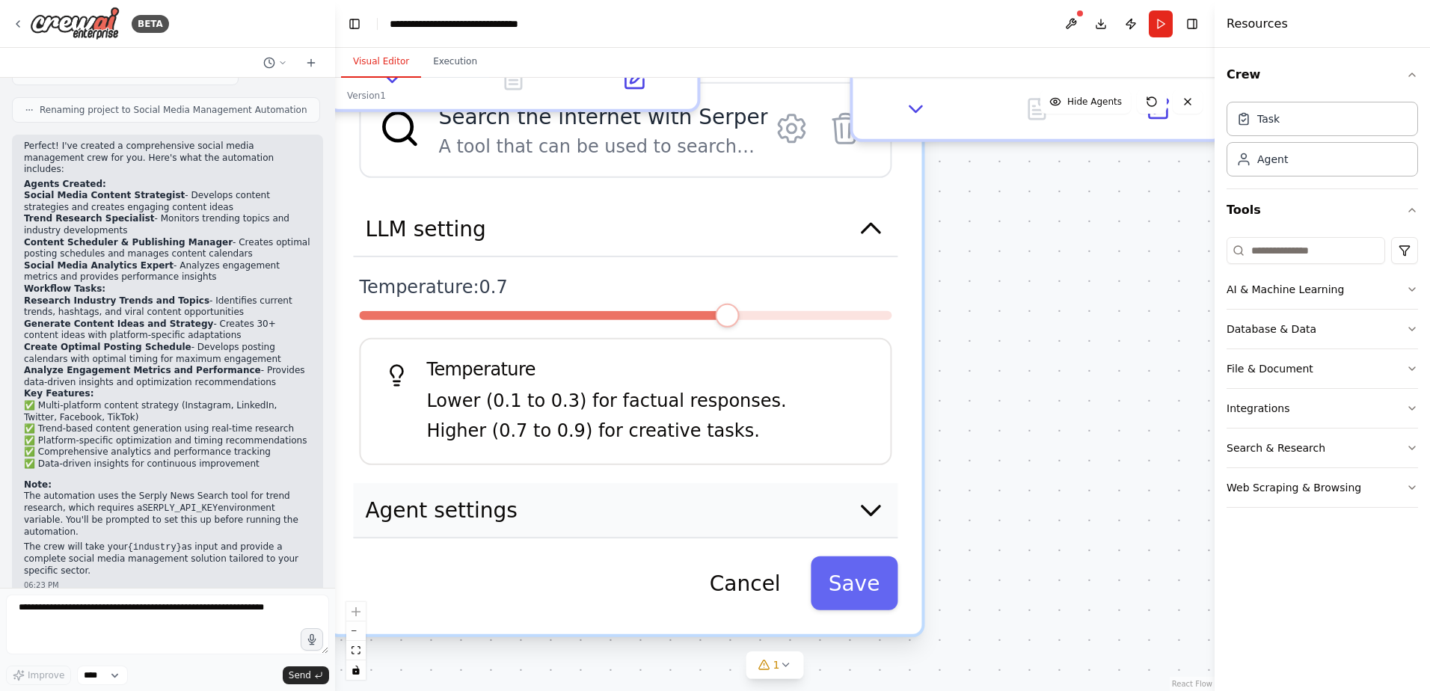
click at [865, 523] on icon "button" at bounding box center [871, 510] width 30 height 30
click at [867, 515] on icon "button" at bounding box center [871, 510] width 30 height 30
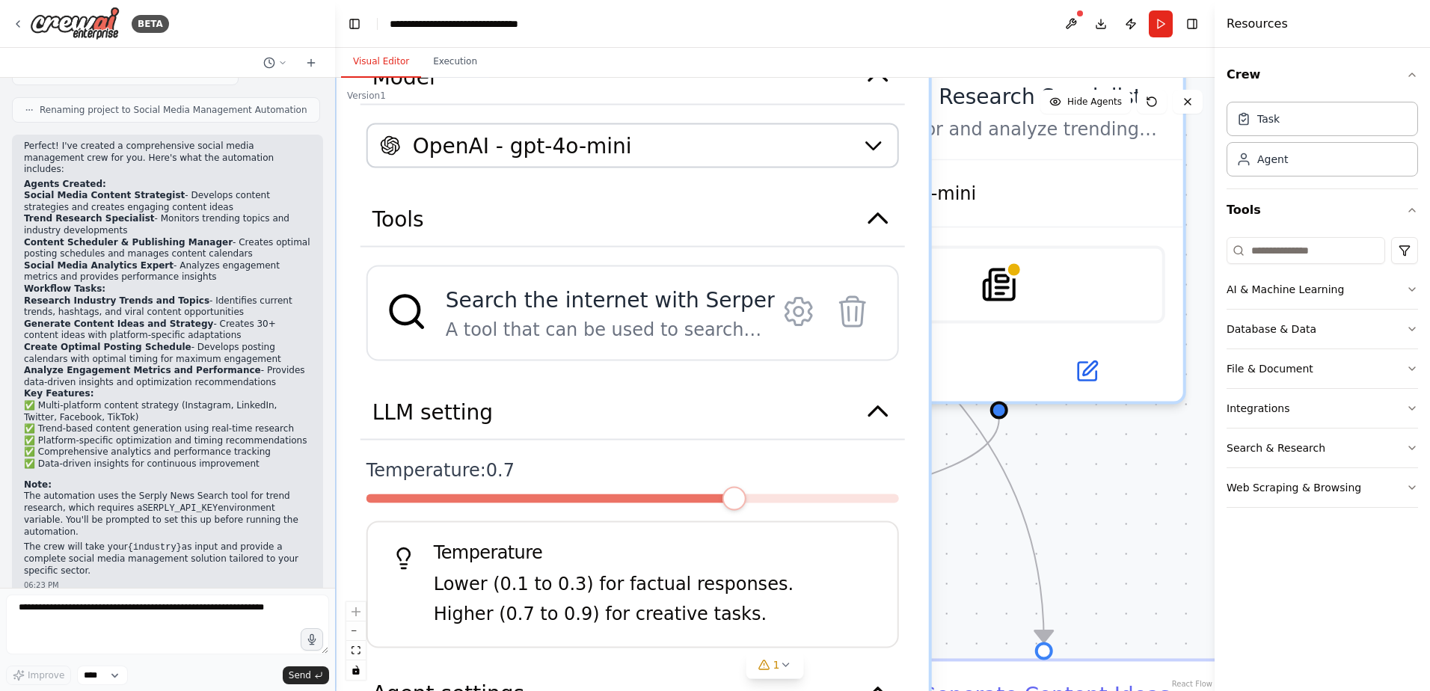
drag, startPoint x: 689, startPoint y: 547, endPoint x: 693, endPoint y: 729, distance: 181.8
click at [693, 690] on html "BETA Create a crew that schedules and publishes social media content across mul…" at bounding box center [715, 345] width 1430 height 691
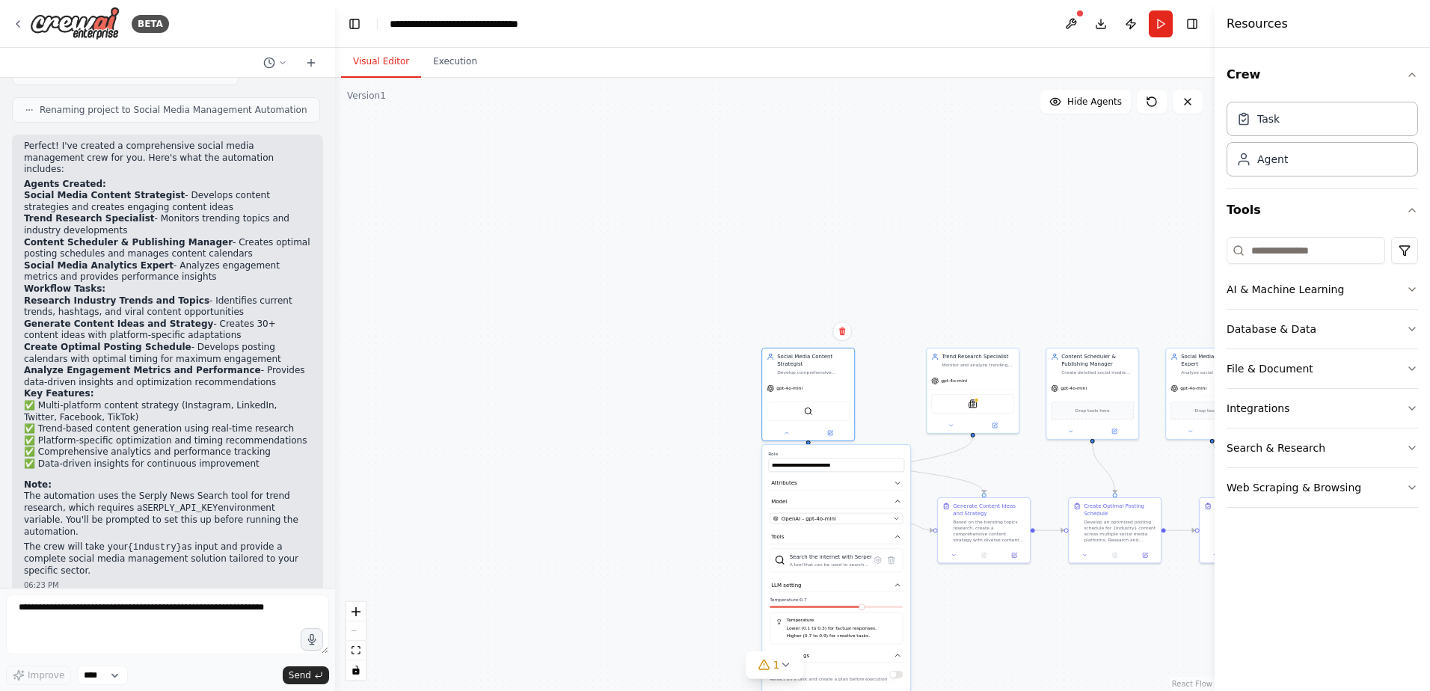
drag, startPoint x: 896, startPoint y: 370, endPoint x: 851, endPoint y: 458, distance: 99.0
click at [851, 458] on div "**********" at bounding box center [836, 461] width 136 height 21
click at [787, 431] on icon at bounding box center [786, 431] width 3 height 1
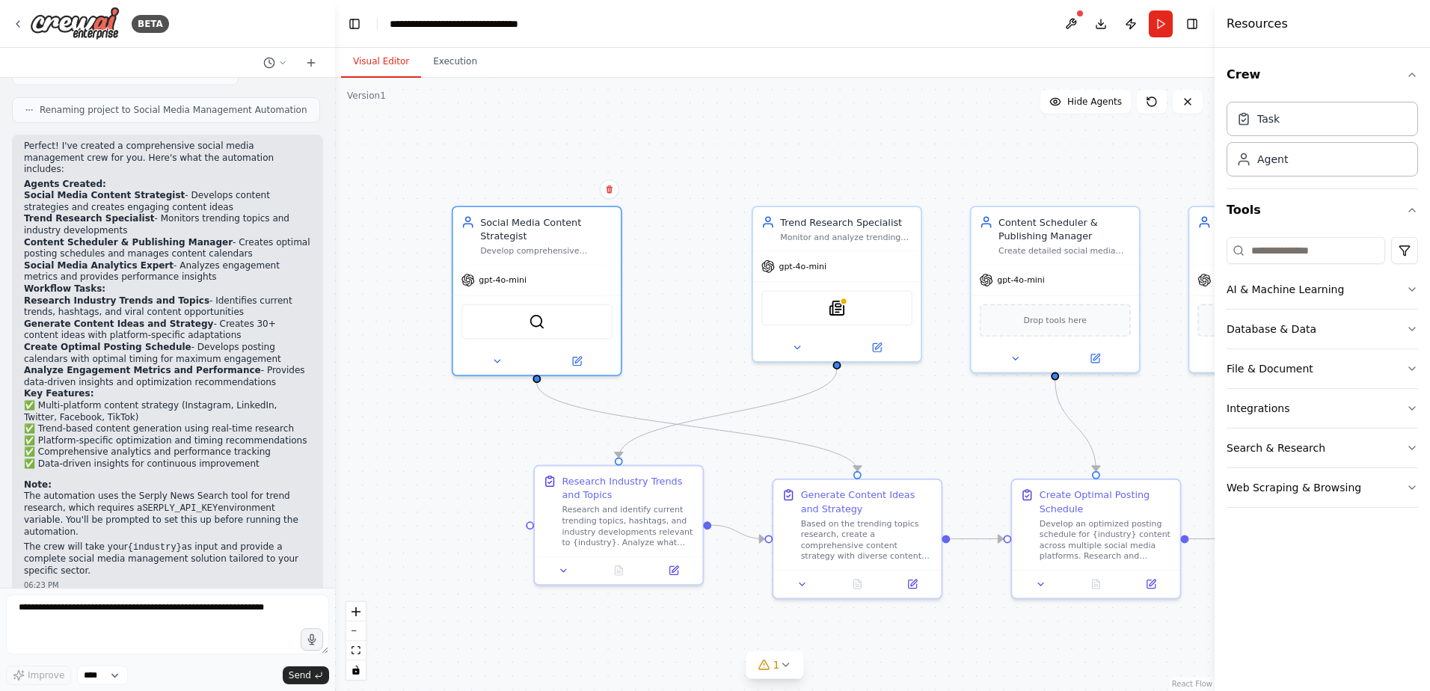
drag, startPoint x: 608, startPoint y: 472, endPoint x: 290, endPoint y: 441, distance: 319.4
click at [290, 441] on div "BETA Create a crew that schedules and publishes social media content across mul…" at bounding box center [715, 345] width 1430 height 691
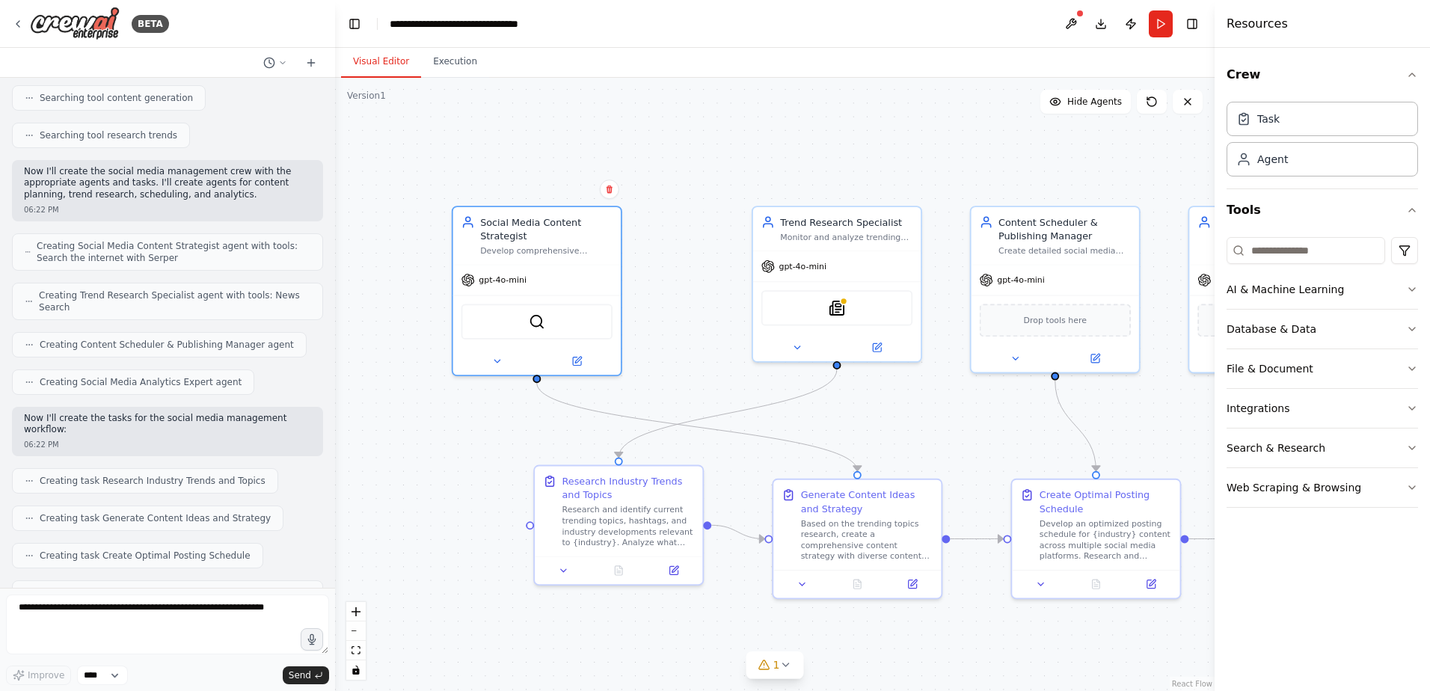
scroll to position [0, 0]
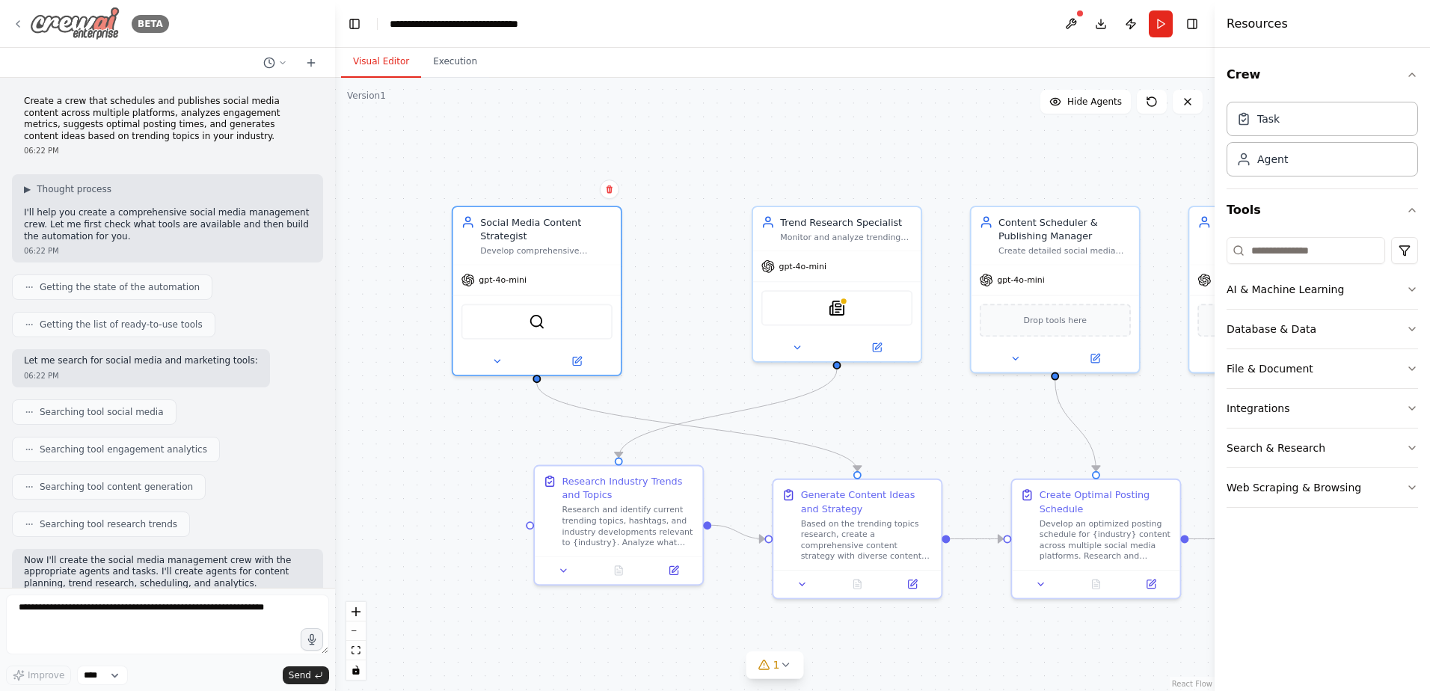
click at [111, 28] on img at bounding box center [75, 24] width 90 height 34
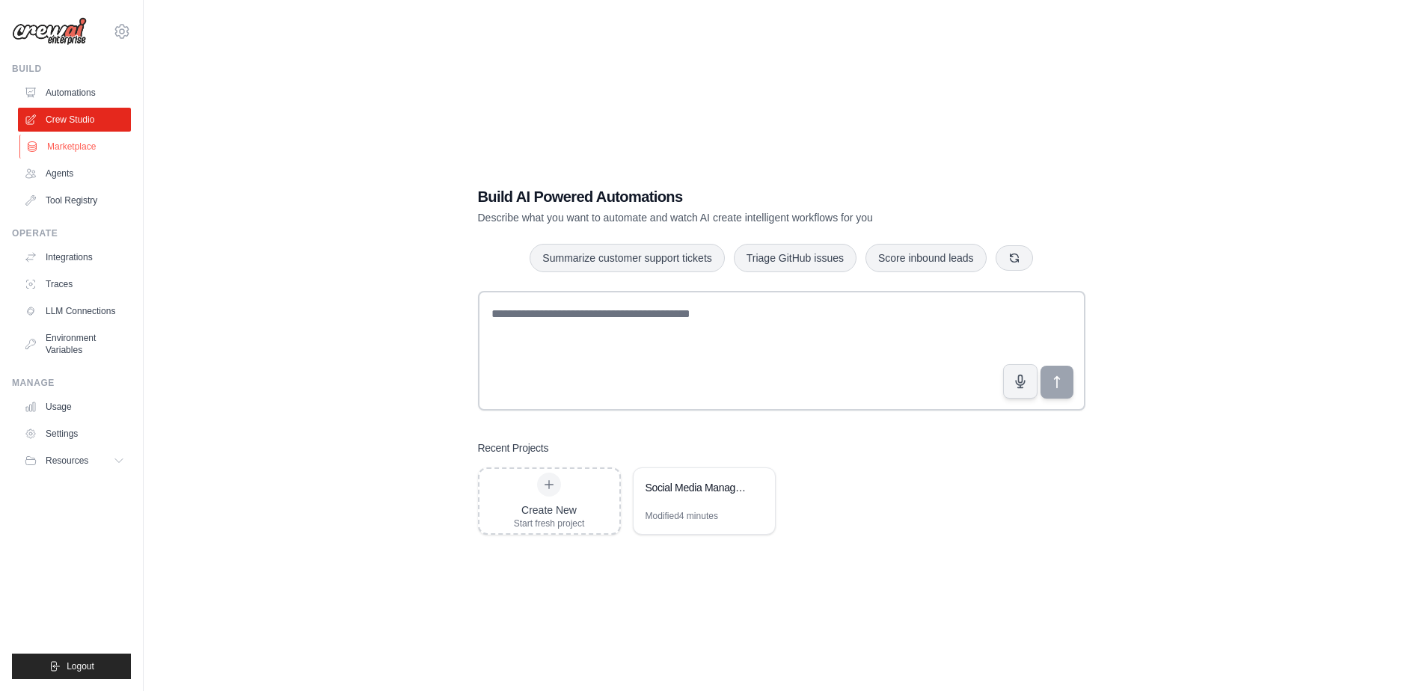
click at [69, 145] on link "Marketplace" at bounding box center [75, 147] width 113 height 24
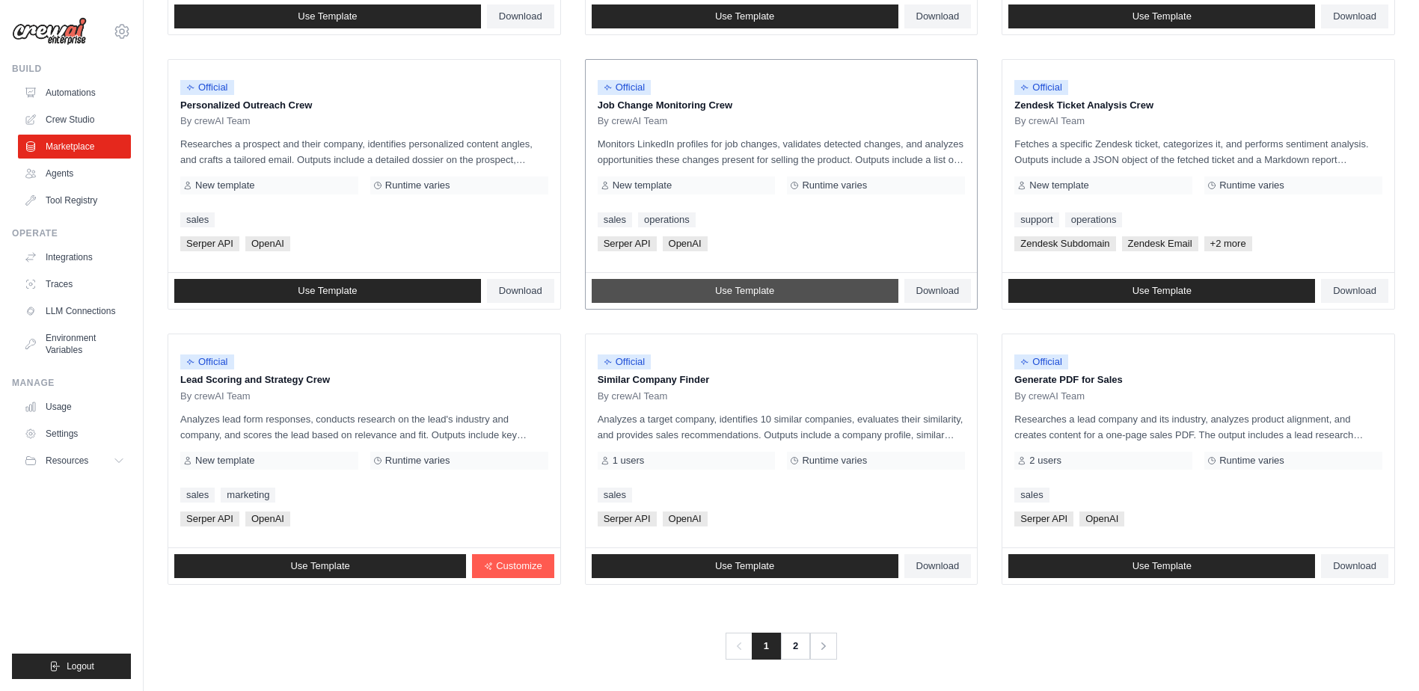
scroll to position [695, 0]
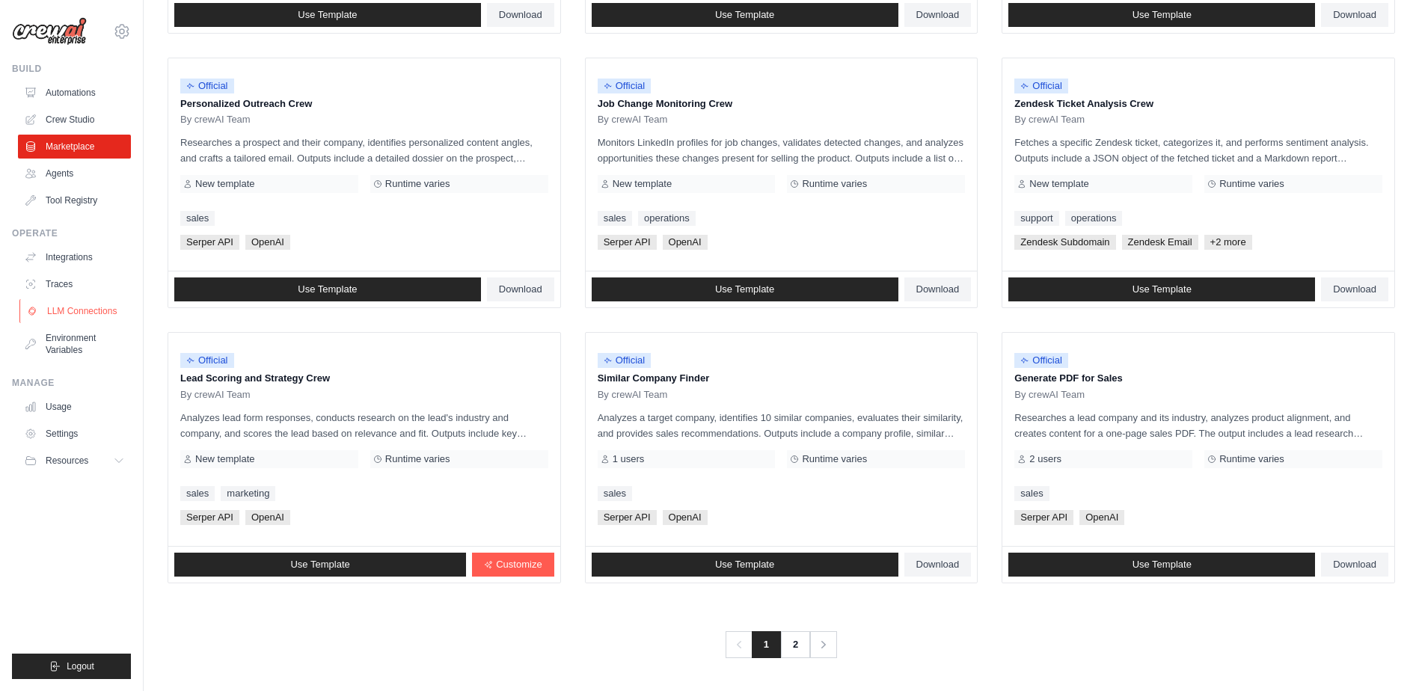
click at [80, 310] on link "LLM Connections" at bounding box center [75, 311] width 113 height 24
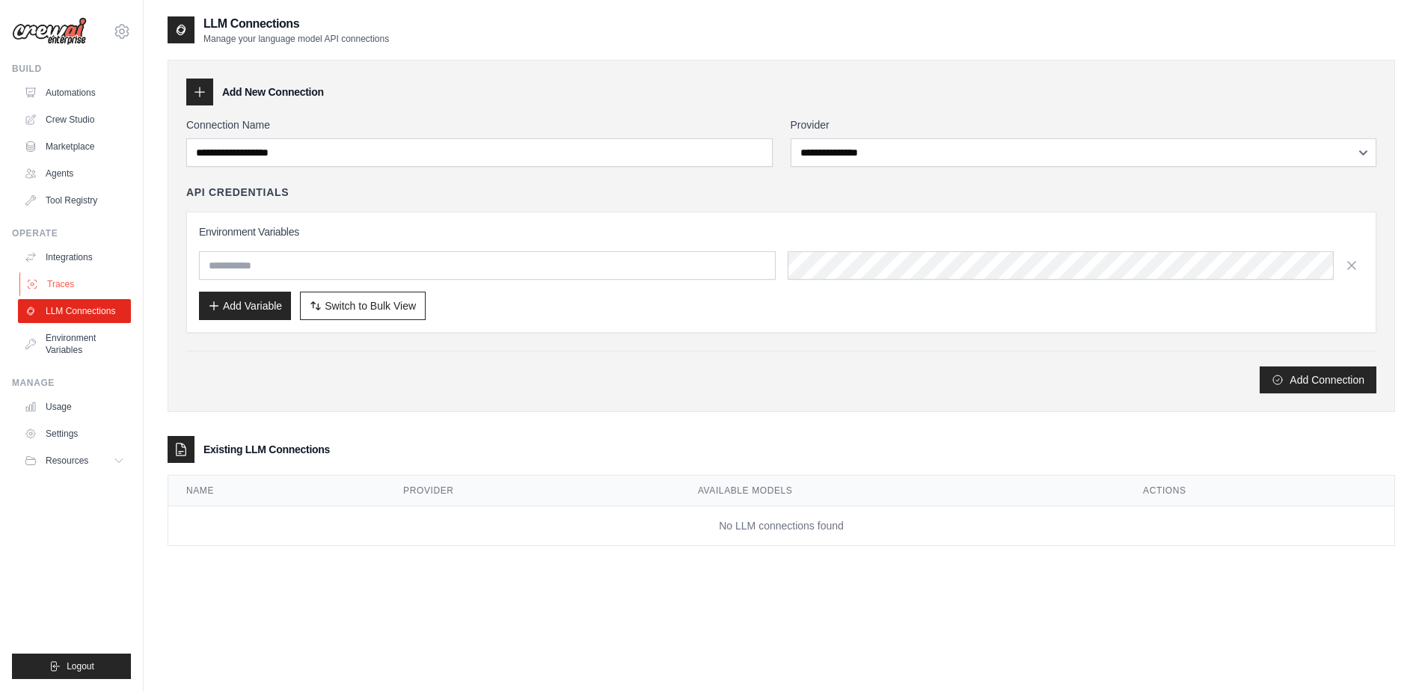
click at [71, 289] on link "Traces" at bounding box center [75, 284] width 113 height 24
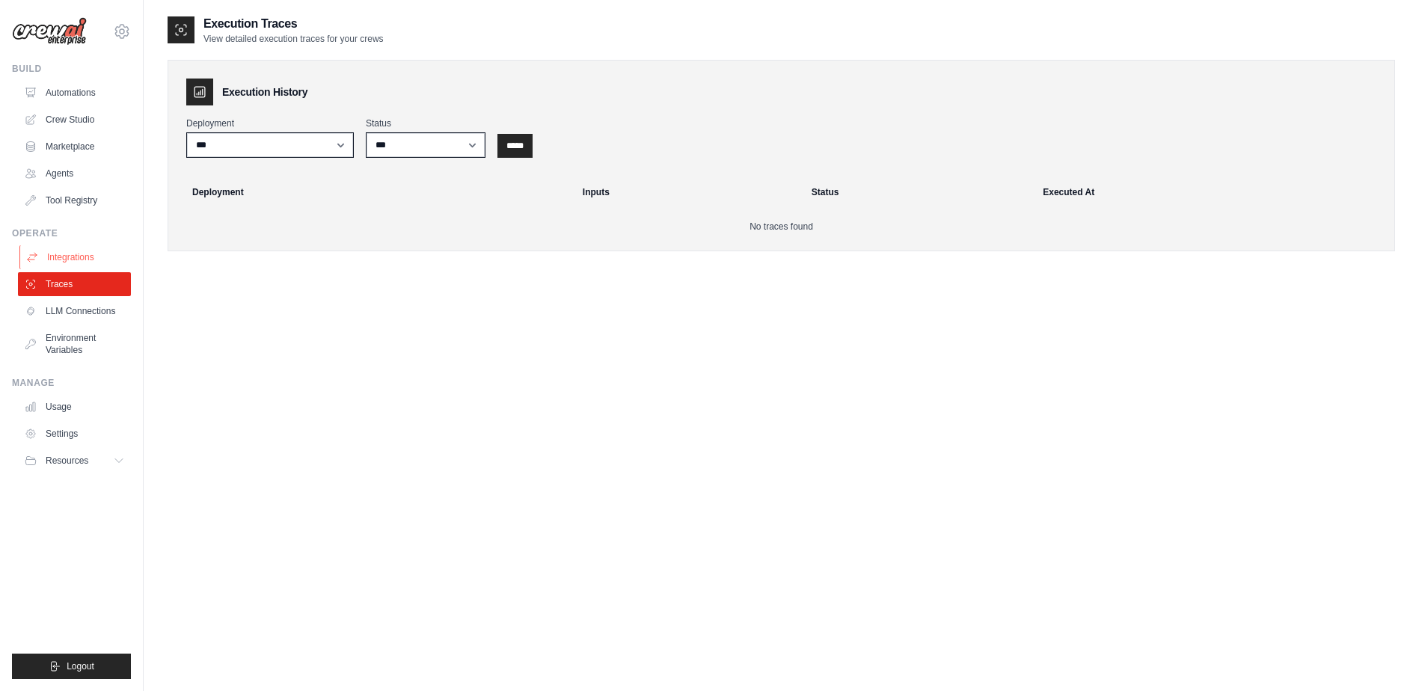
click at [71, 251] on link "Integrations" at bounding box center [75, 257] width 113 height 24
click at [89, 349] on link "Environment Variables" at bounding box center [75, 344] width 113 height 36
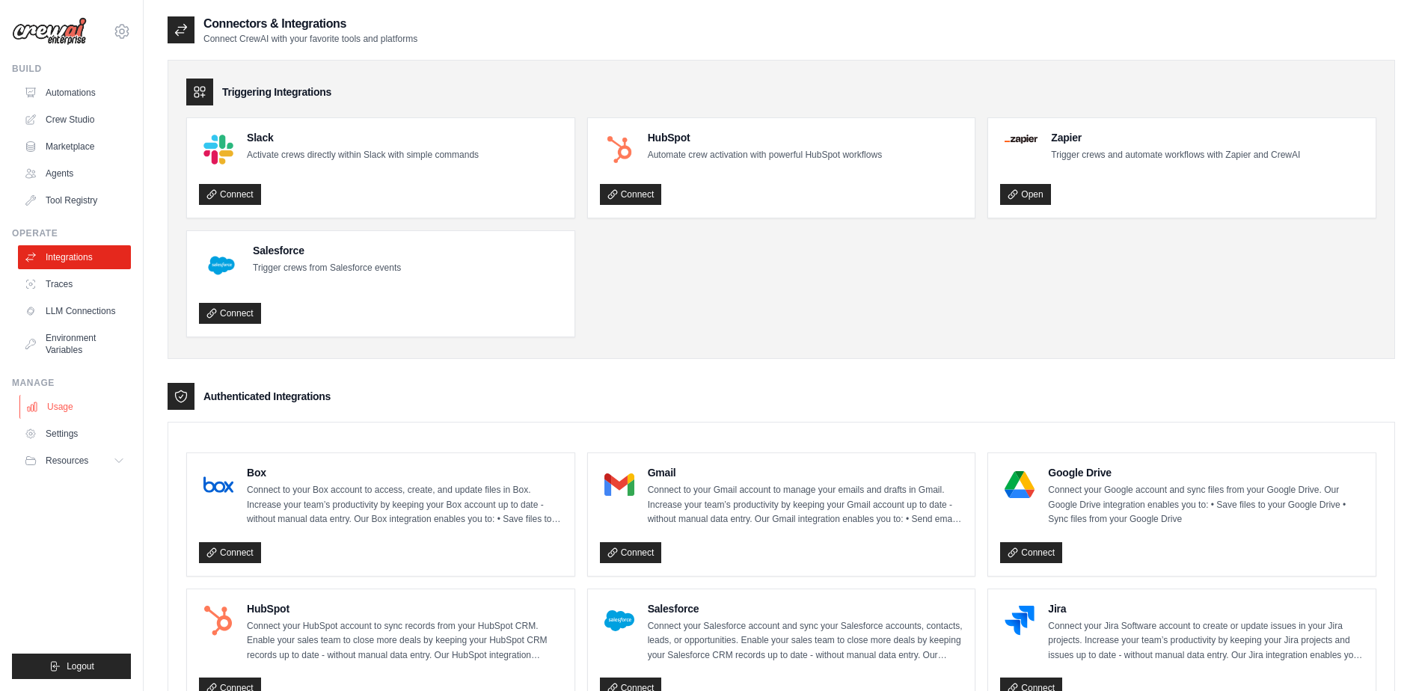
click at [69, 405] on link "Usage" at bounding box center [75, 407] width 113 height 24
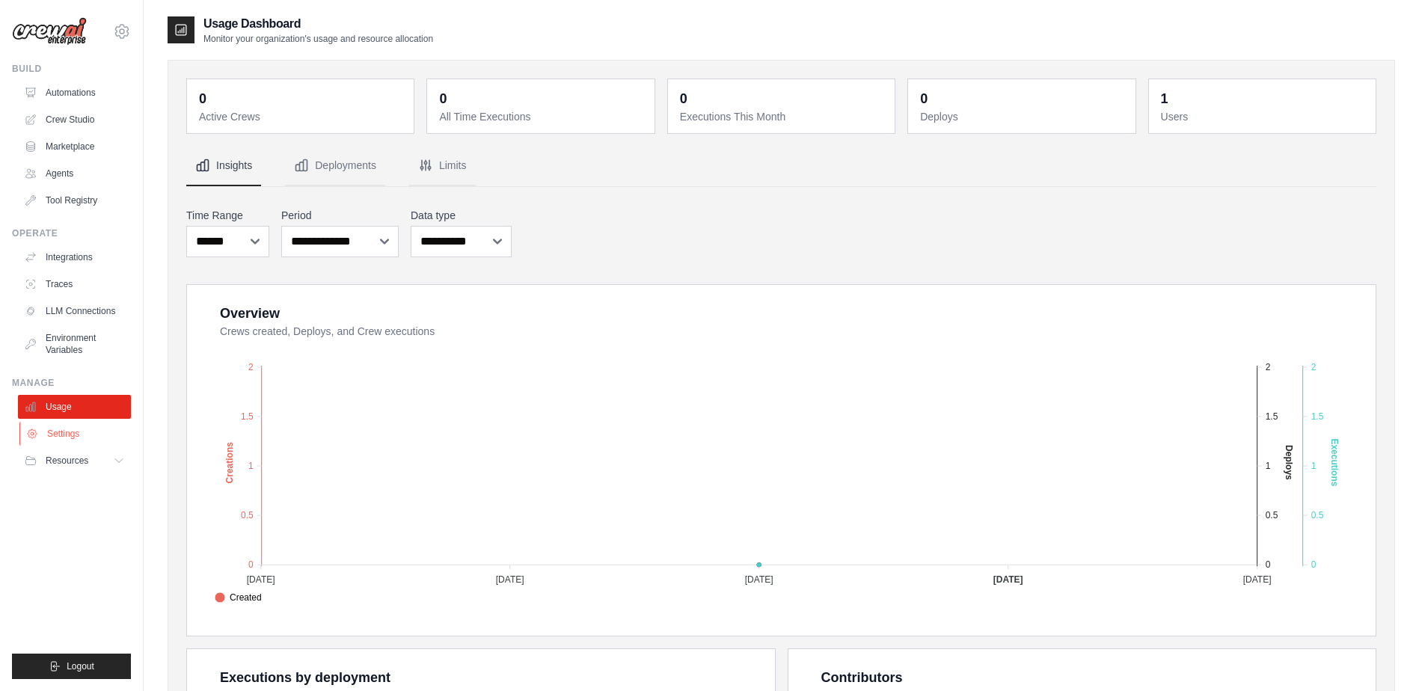
click at [88, 436] on link "Settings" at bounding box center [75, 434] width 113 height 24
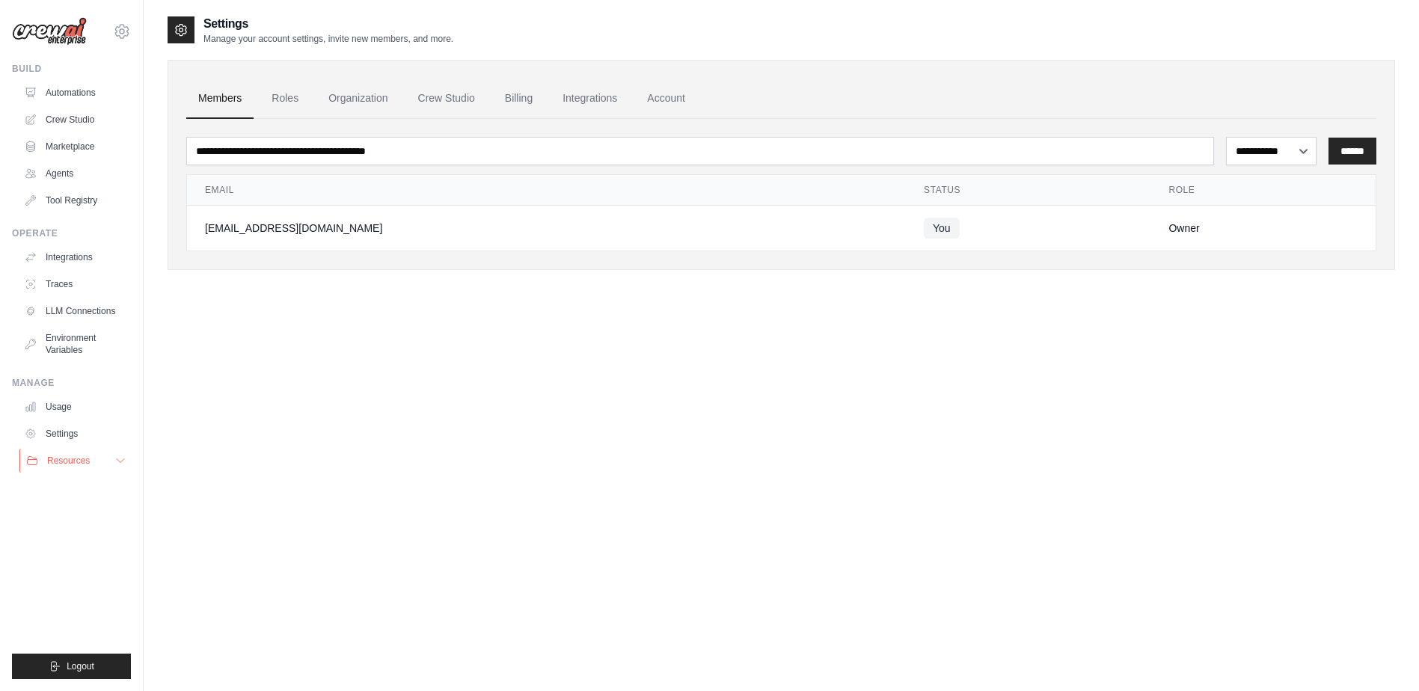
click at [82, 464] on span "Resources" at bounding box center [68, 461] width 43 height 12
click at [61, 37] on img at bounding box center [49, 31] width 75 height 28
click at [56, 28] on img at bounding box center [49, 31] width 75 height 28
